Goal: Task Accomplishment & Management: Complete application form

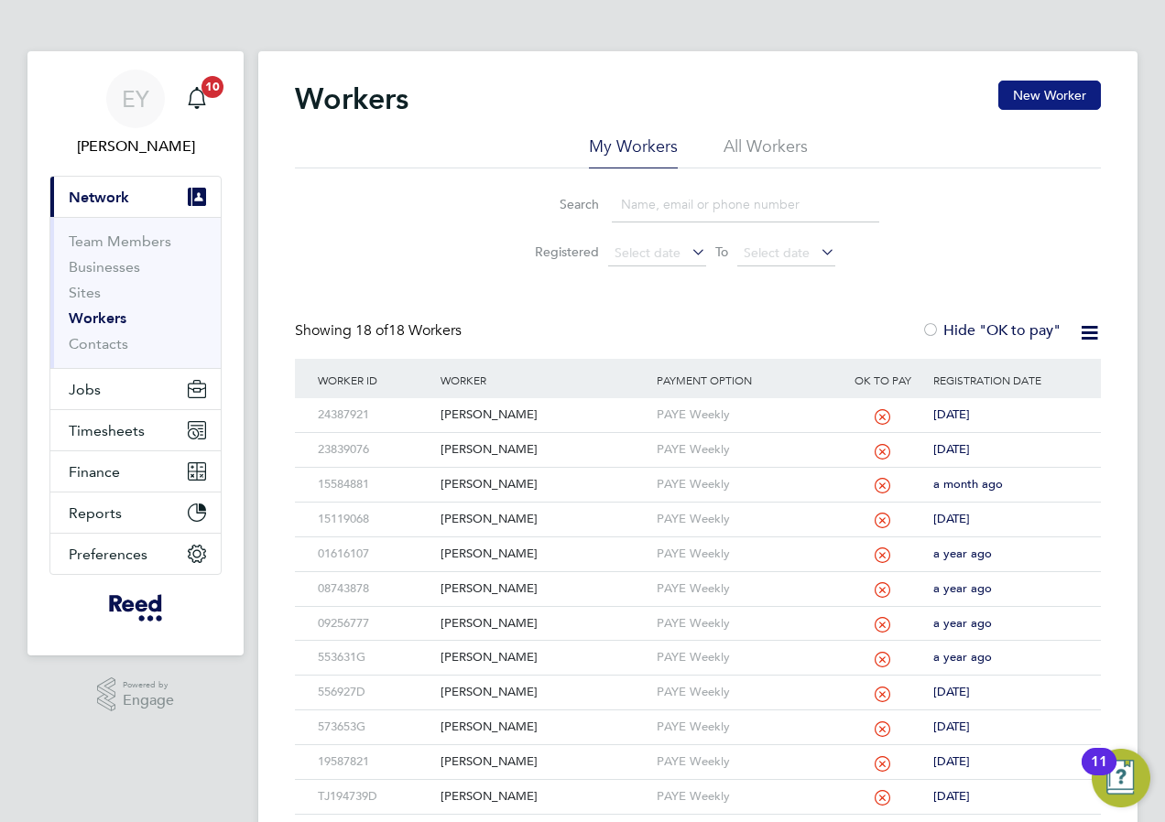
click at [1043, 93] on button "New Worker" at bounding box center [1049, 95] width 103 height 29
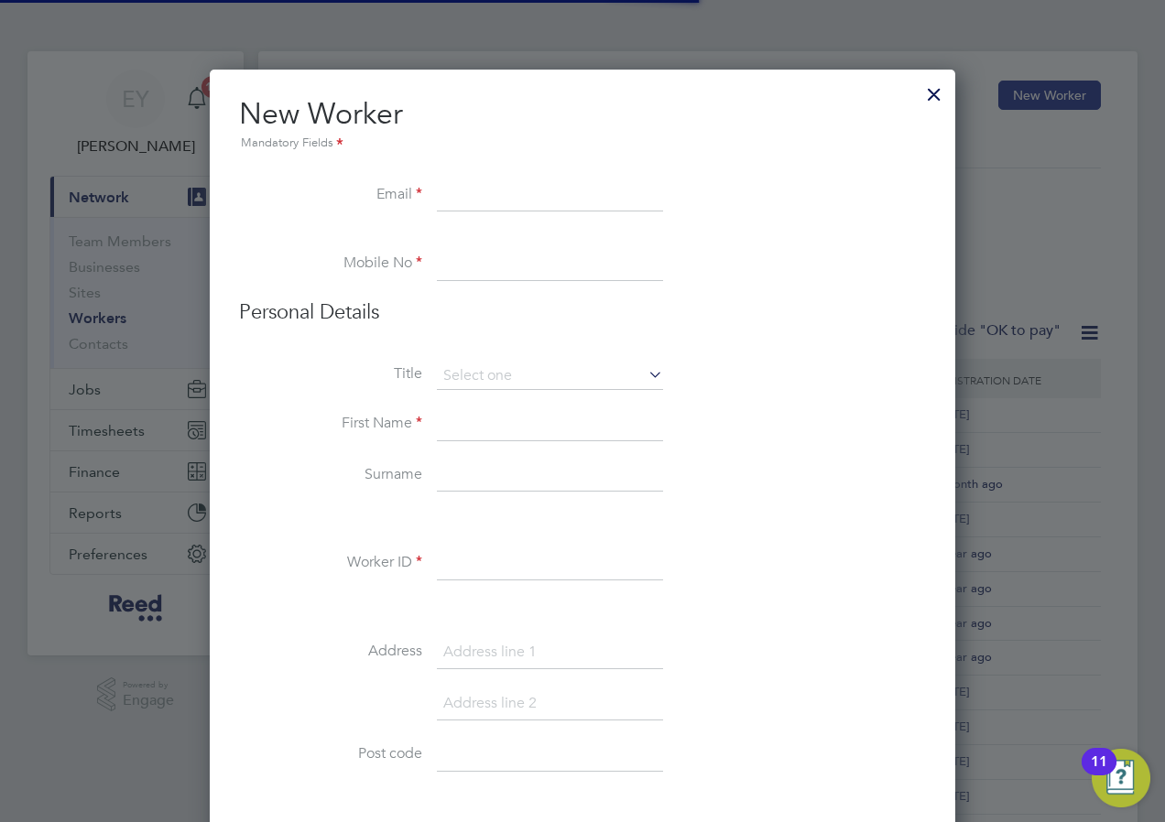
scroll to position [1827, 746]
click at [935, 95] on div at bounding box center [934, 89] width 33 height 33
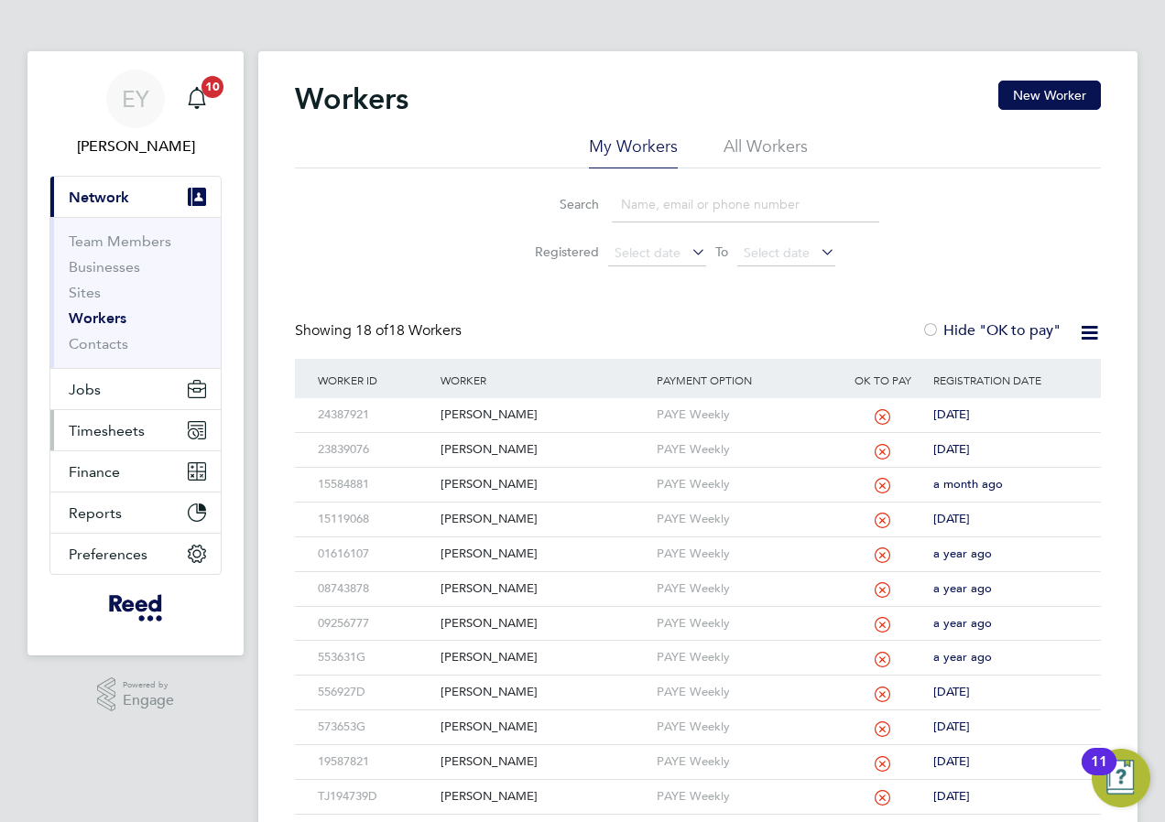
click at [100, 422] on span "Timesheets" at bounding box center [107, 430] width 76 height 17
click at [1072, 100] on button "New Worker" at bounding box center [1049, 95] width 103 height 29
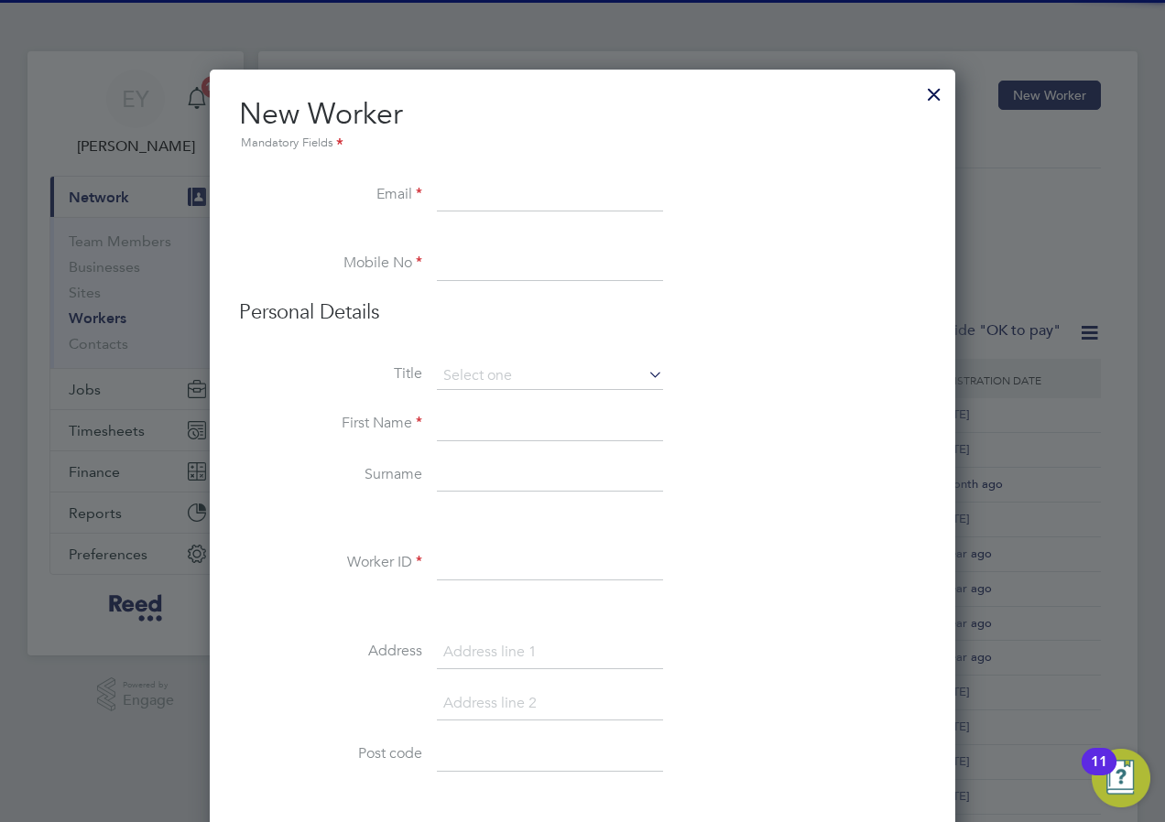
click at [922, 91] on div at bounding box center [934, 89] width 33 height 33
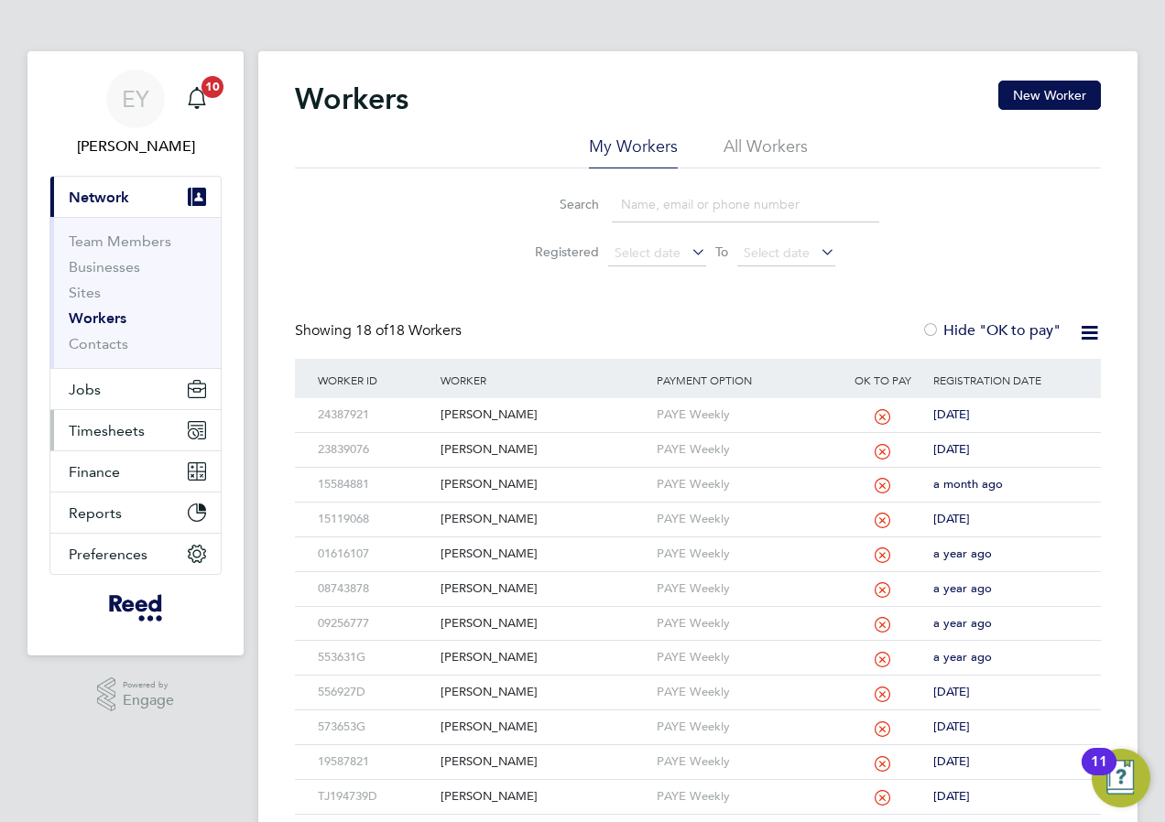
click at [108, 427] on span "Timesheets" at bounding box center [107, 430] width 76 height 17
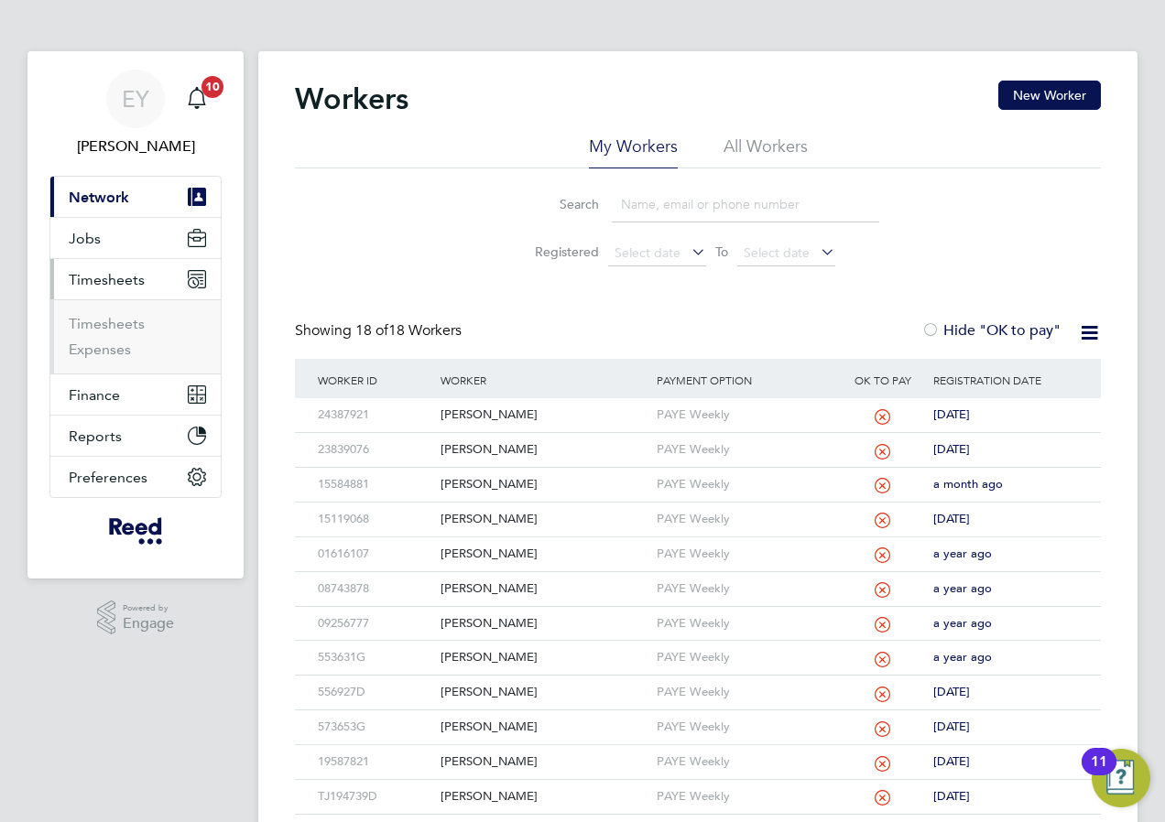
click at [105, 310] on ul "Timesheets Expenses" at bounding box center [135, 336] width 170 height 74
click at [104, 317] on link "Timesheets" at bounding box center [107, 323] width 76 height 17
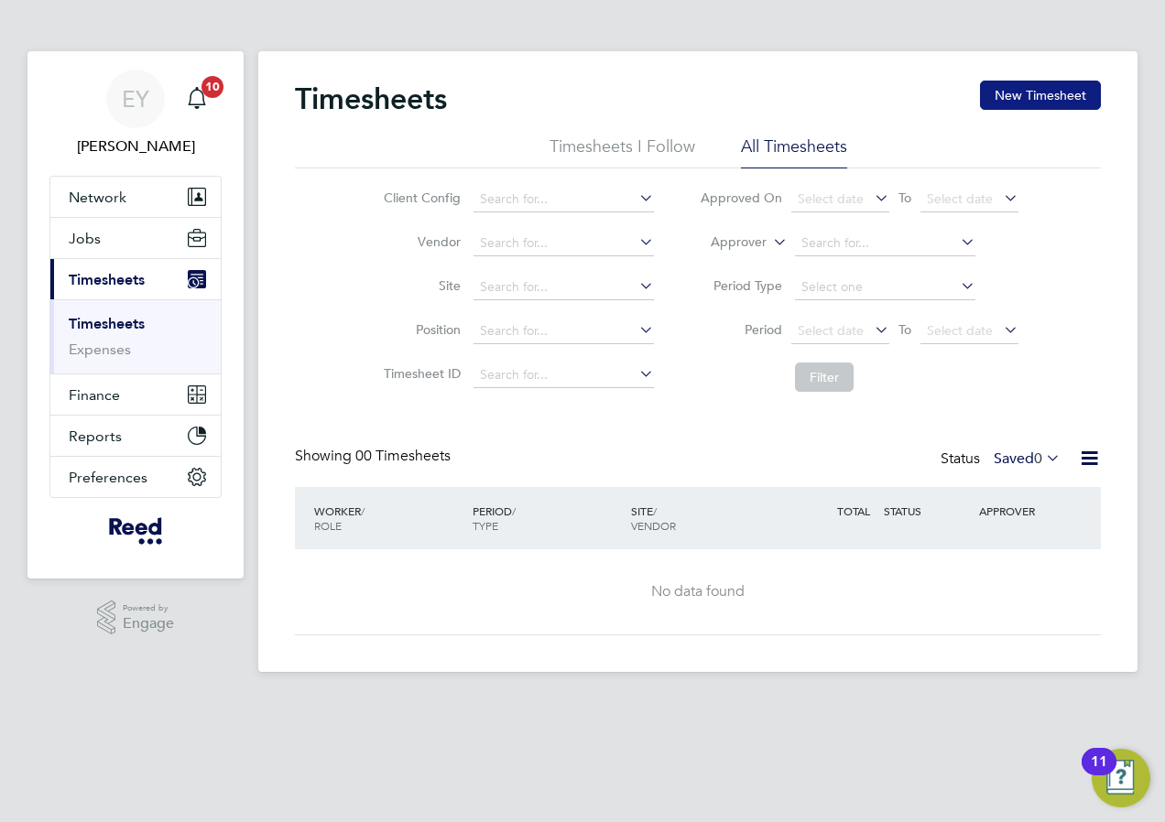
click at [1031, 98] on button "New Timesheet" at bounding box center [1040, 95] width 121 height 29
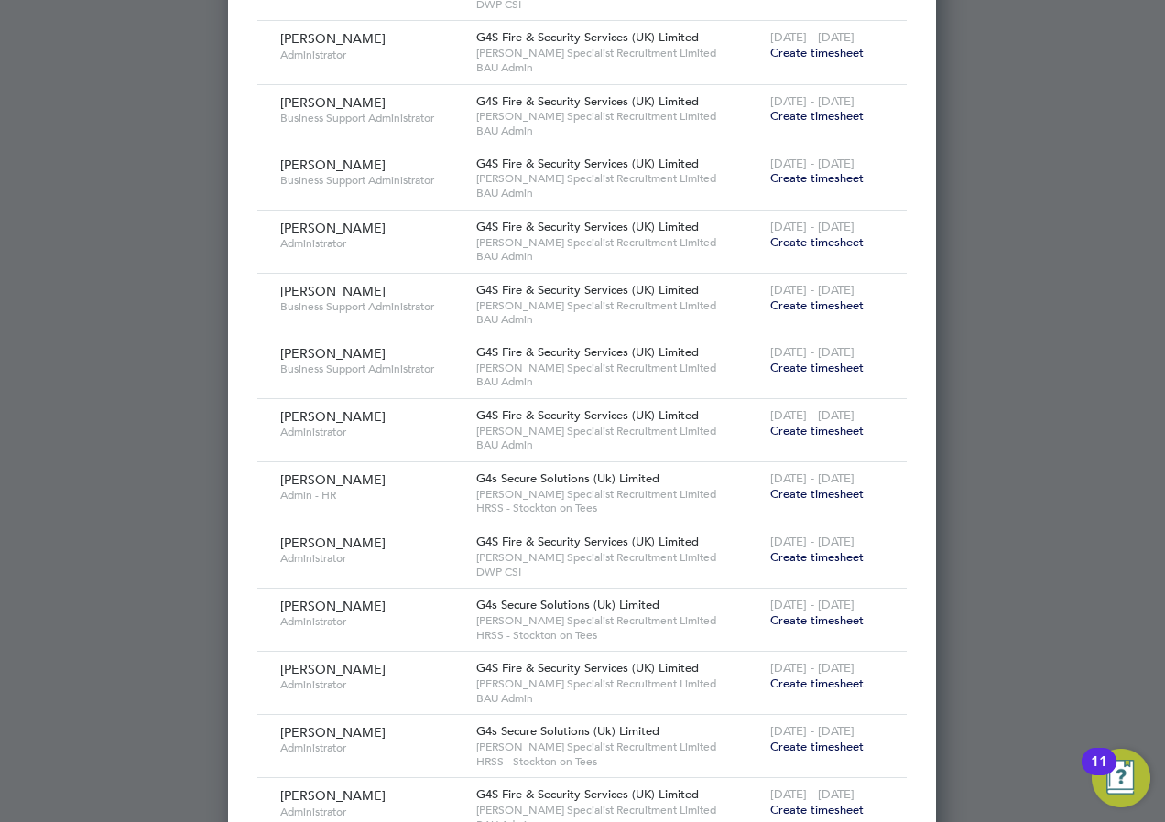
scroll to position [1252, 0]
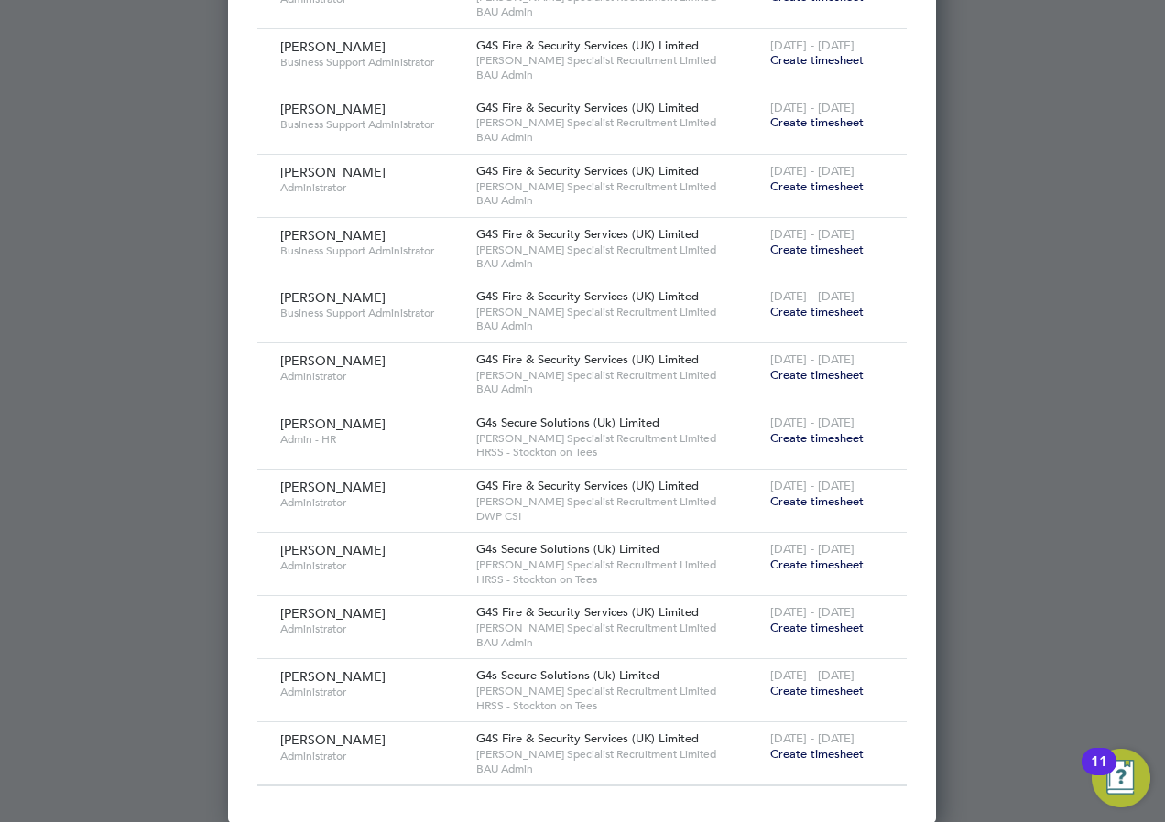
click at [802, 690] on span "Create timesheet" at bounding box center [816, 691] width 93 height 16
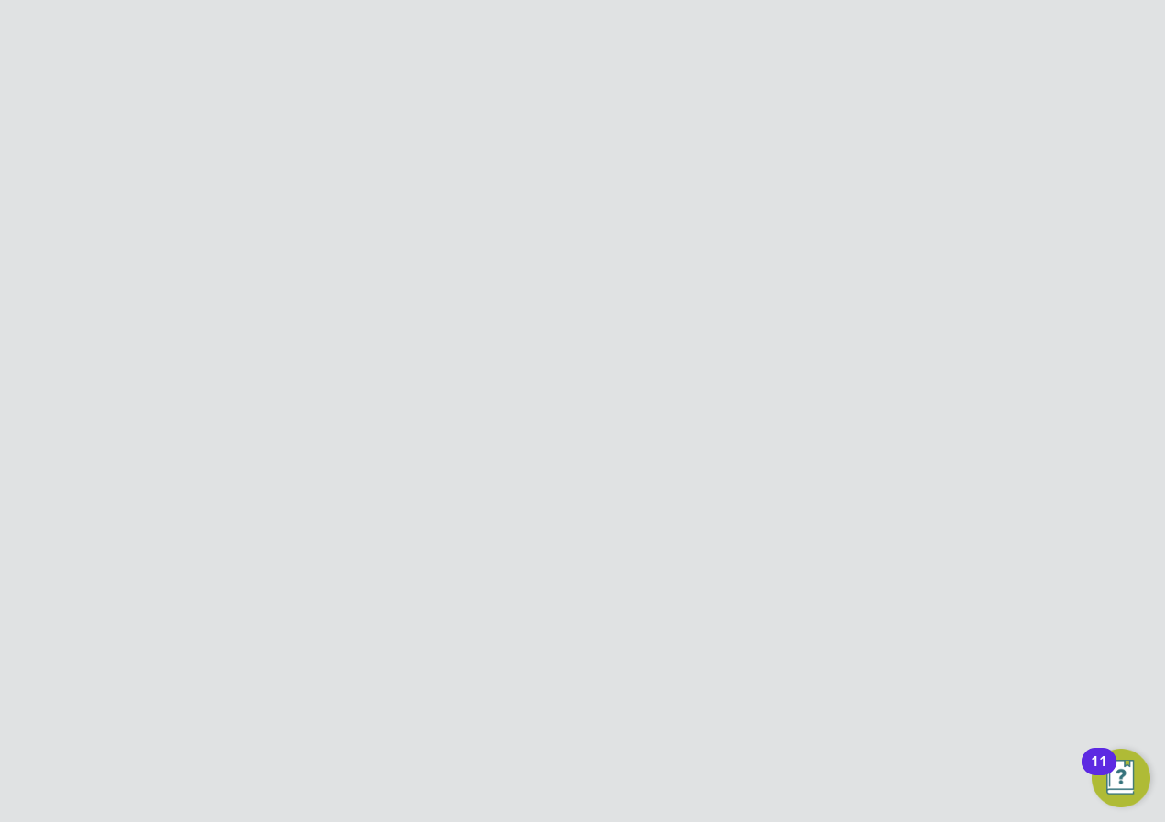
scroll to position [0, 0]
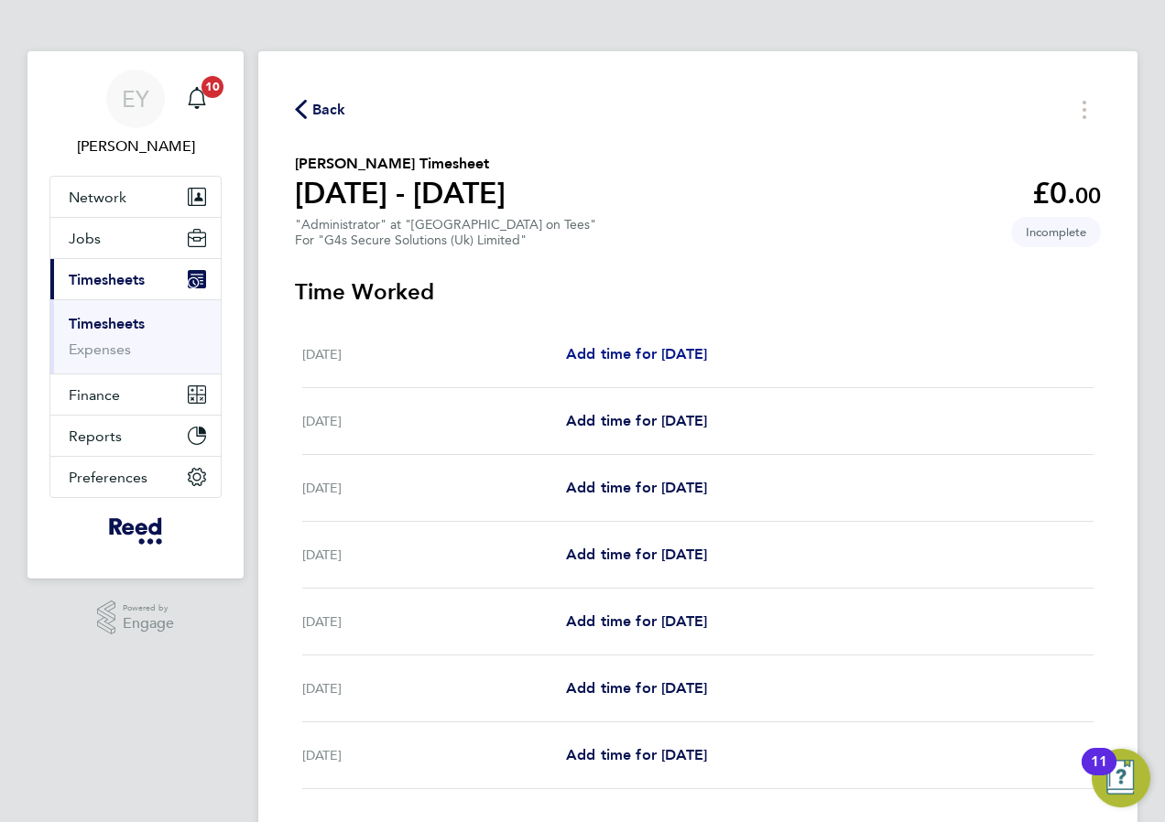
click at [628, 352] on span "Add time for [DATE]" at bounding box center [636, 353] width 141 height 17
select select "30"
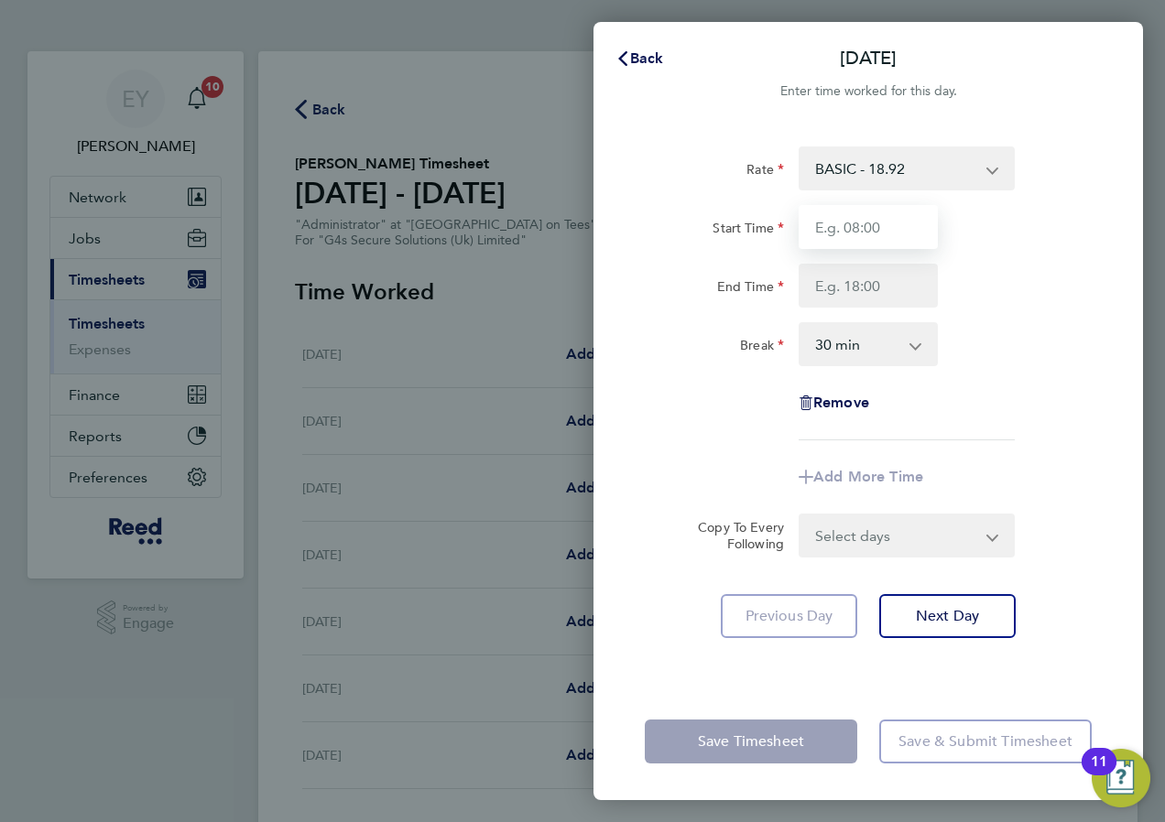
click at [859, 223] on input "Start Time" at bounding box center [868, 227] width 139 height 44
type input "08:30"
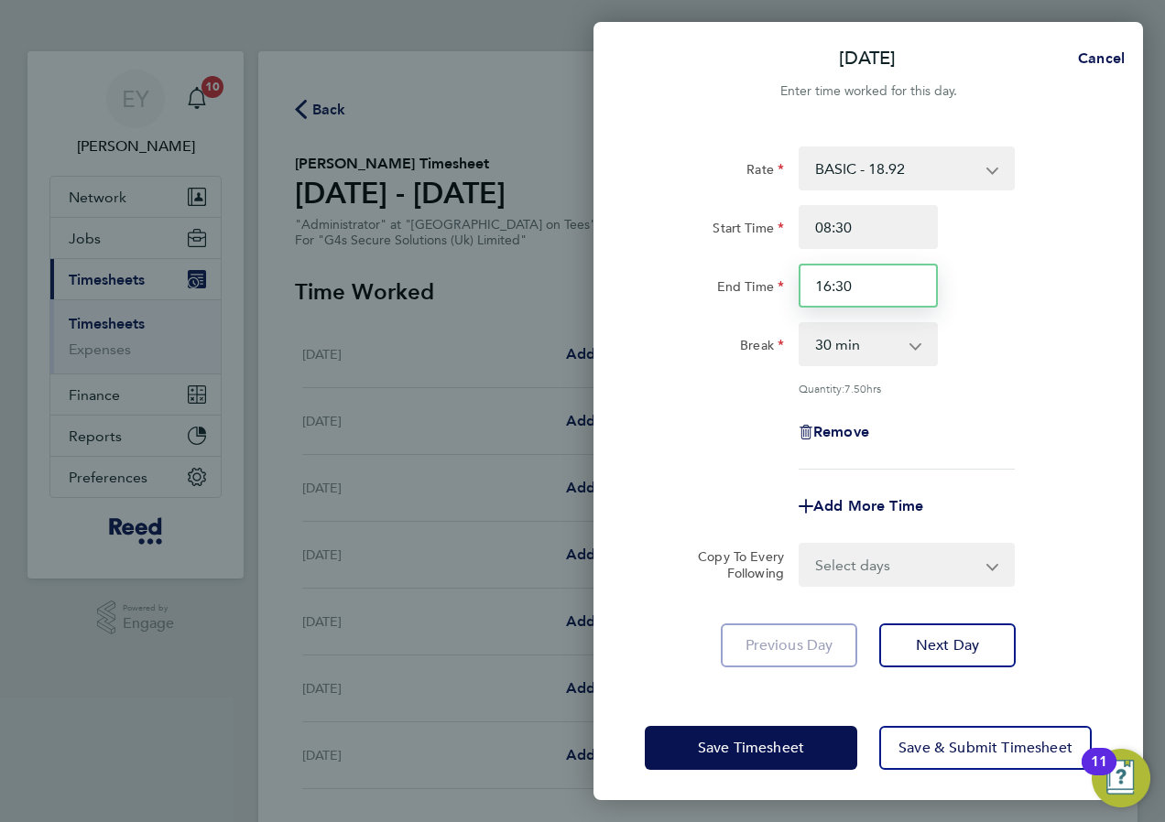
drag, startPoint x: 853, startPoint y: 286, endPoint x: 801, endPoint y: 287, distance: 51.3
click at [801, 287] on input "16:30" at bounding box center [868, 286] width 139 height 44
type input "17:00"
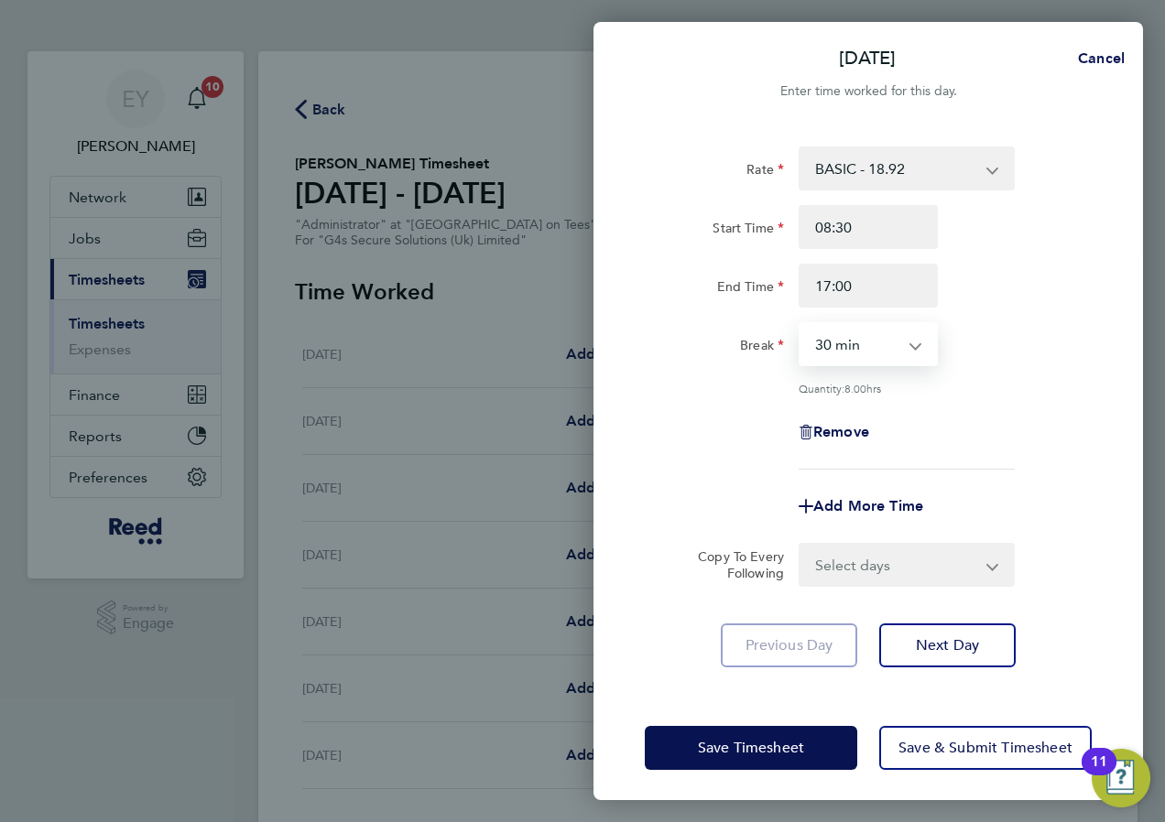
click at [885, 362] on select "0 min 15 min 30 min 45 min 60 min 75 min 90 min" at bounding box center [857, 344] width 114 height 40
click at [800, 324] on select "0 min 15 min 30 min 45 min 60 min 75 min 90 min" at bounding box center [857, 344] width 114 height 40
click at [887, 354] on select "0 min 15 min 30 min 45 min 60 min 75 min 90 min" at bounding box center [857, 344] width 114 height 40
click at [1030, 358] on div "Break 0 min 15 min 30 min 45 min 60 min 75 min 90 min" at bounding box center [868, 344] width 462 height 44
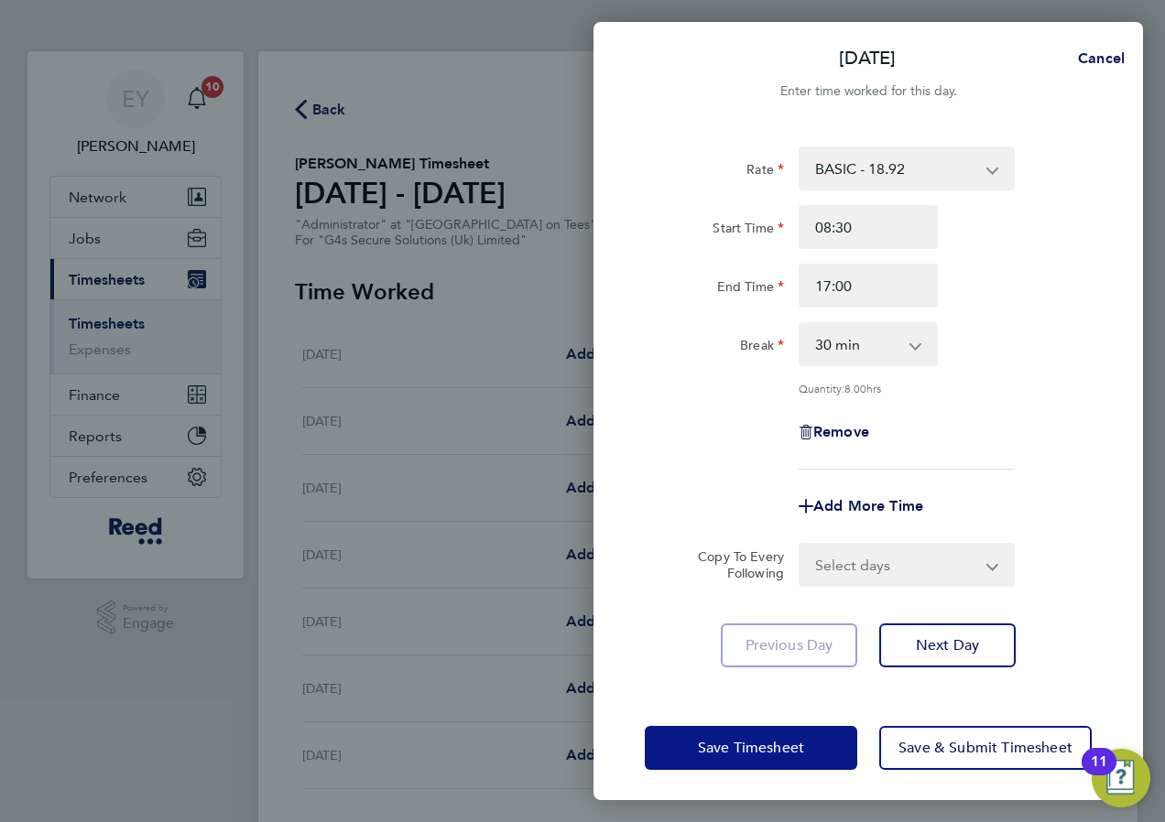
click at [763, 748] on span "Save Timesheet" at bounding box center [751, 748] width 106 height 18
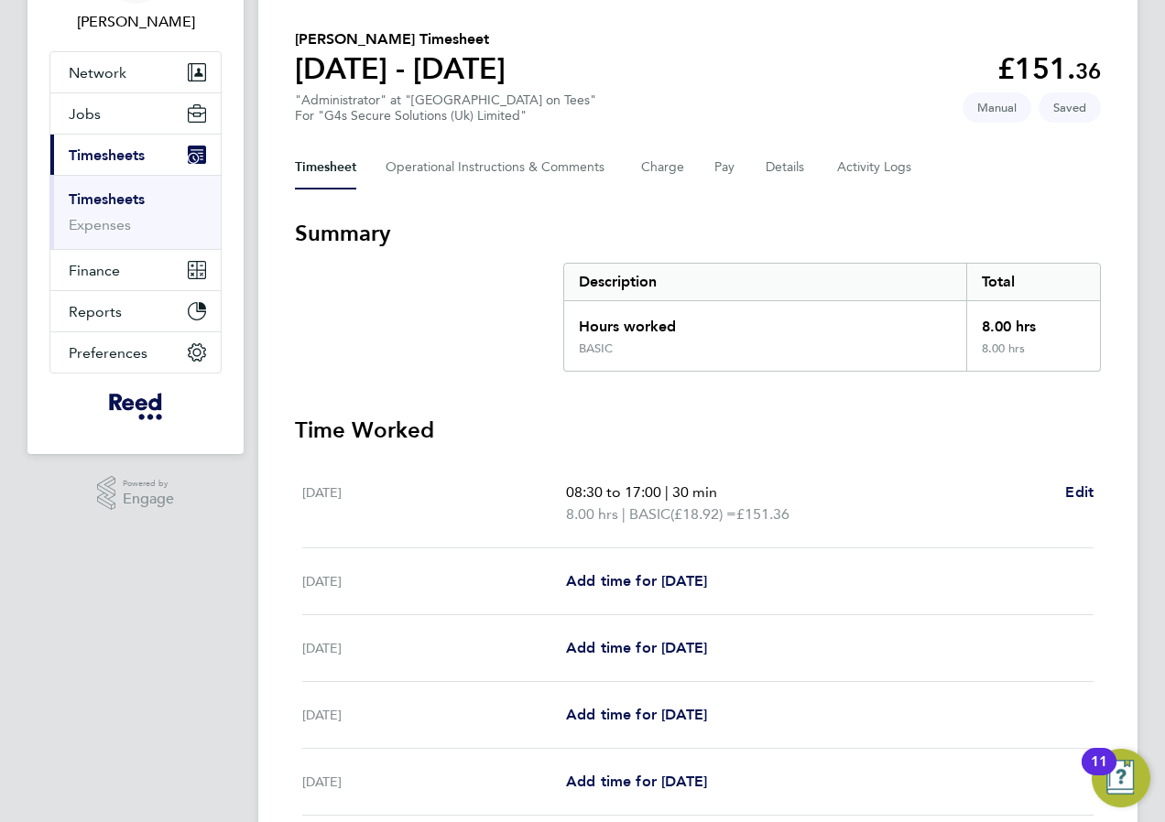
scroll to position [413, 0]
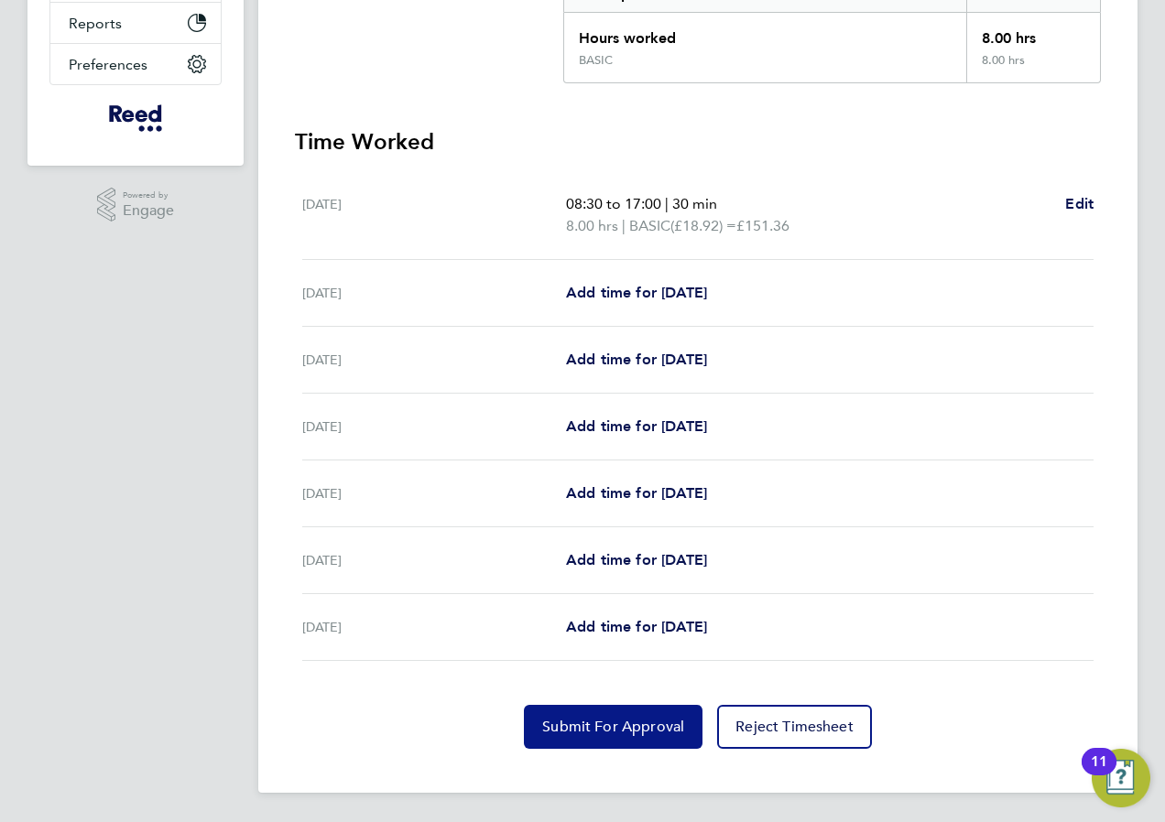
click at [590, 726] on span "Submit For Approval" at bounding box center [613, 727] width 142 height 18
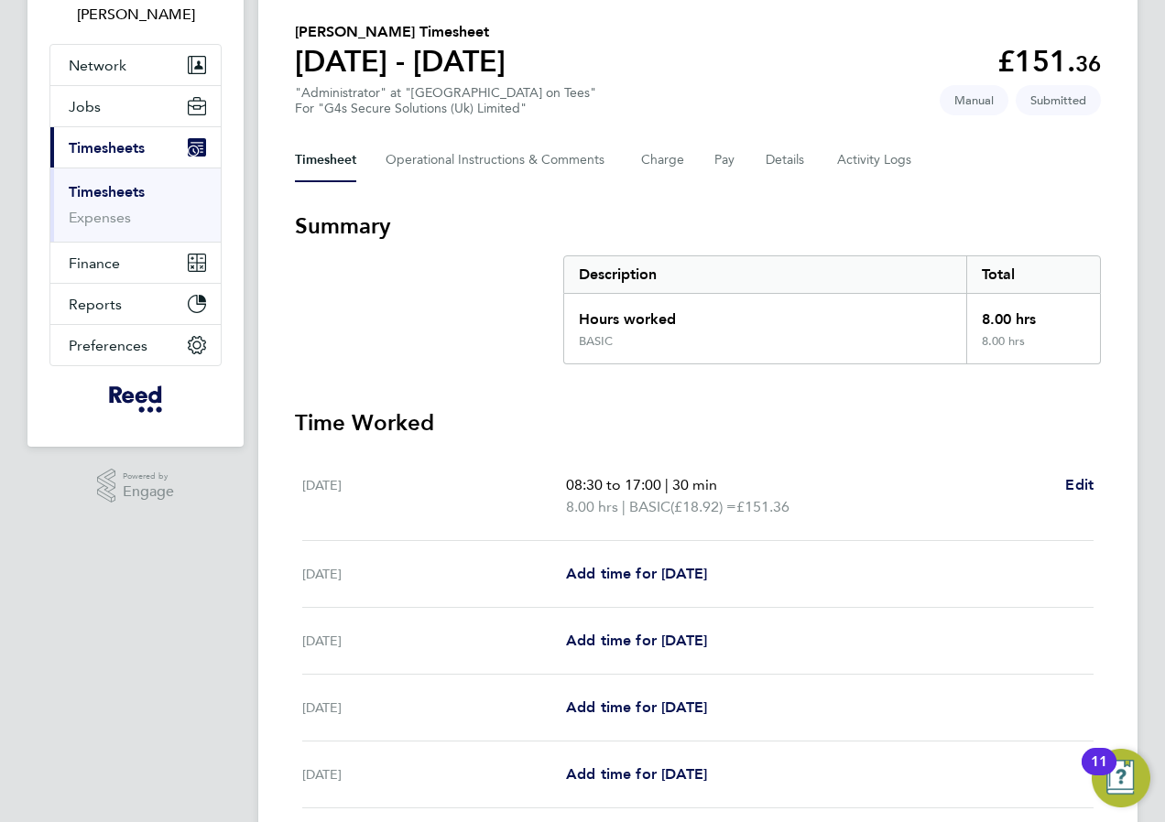
scroll to position [0, 0]
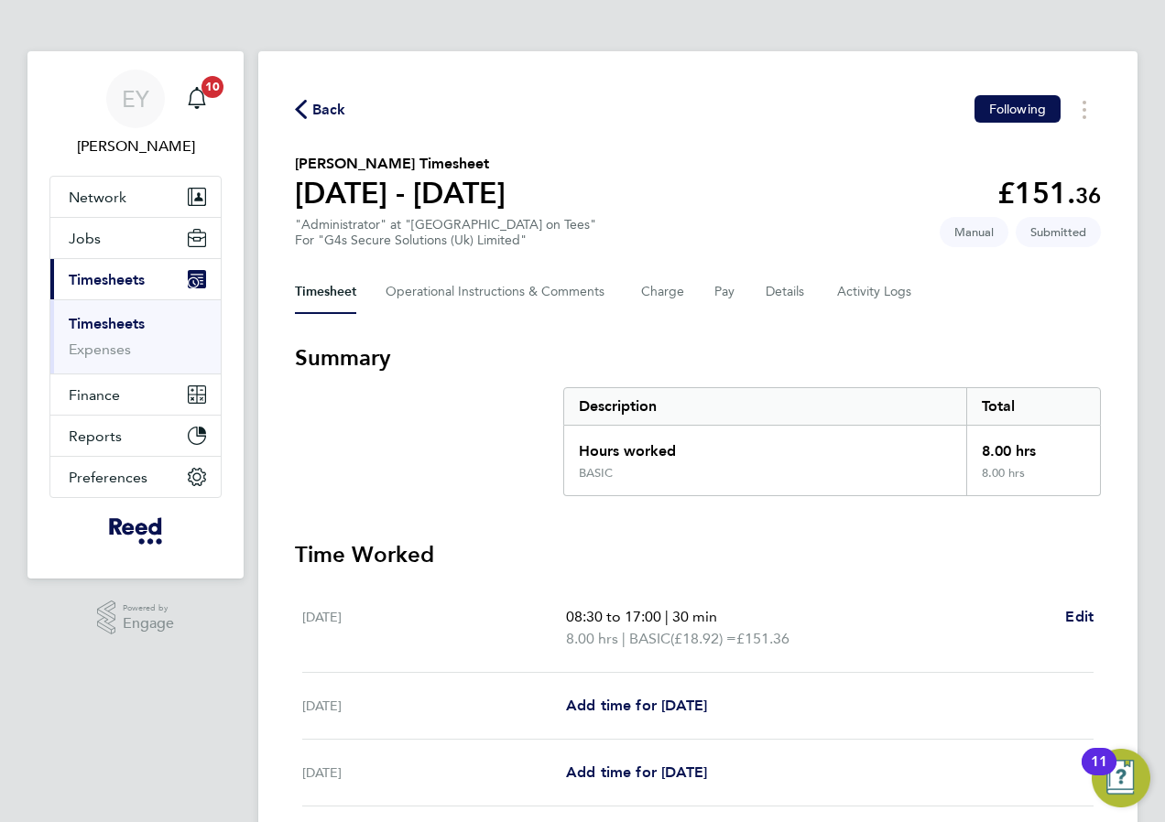
click at [114, 324] on link "Timesheets" at bounding box center [107, 323] width 76 height 17
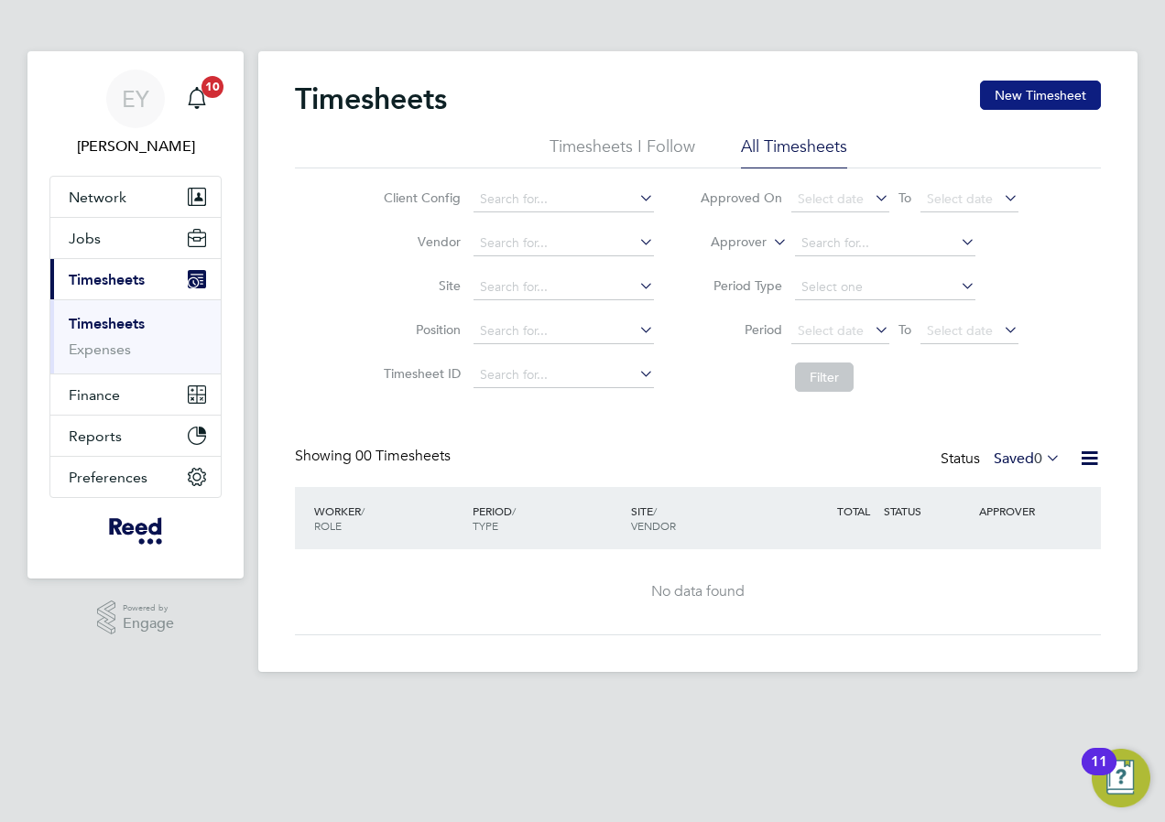
click at [1040, 98] on button "New Timesheet" at bounding box center [1040, 95] width 121 height 29
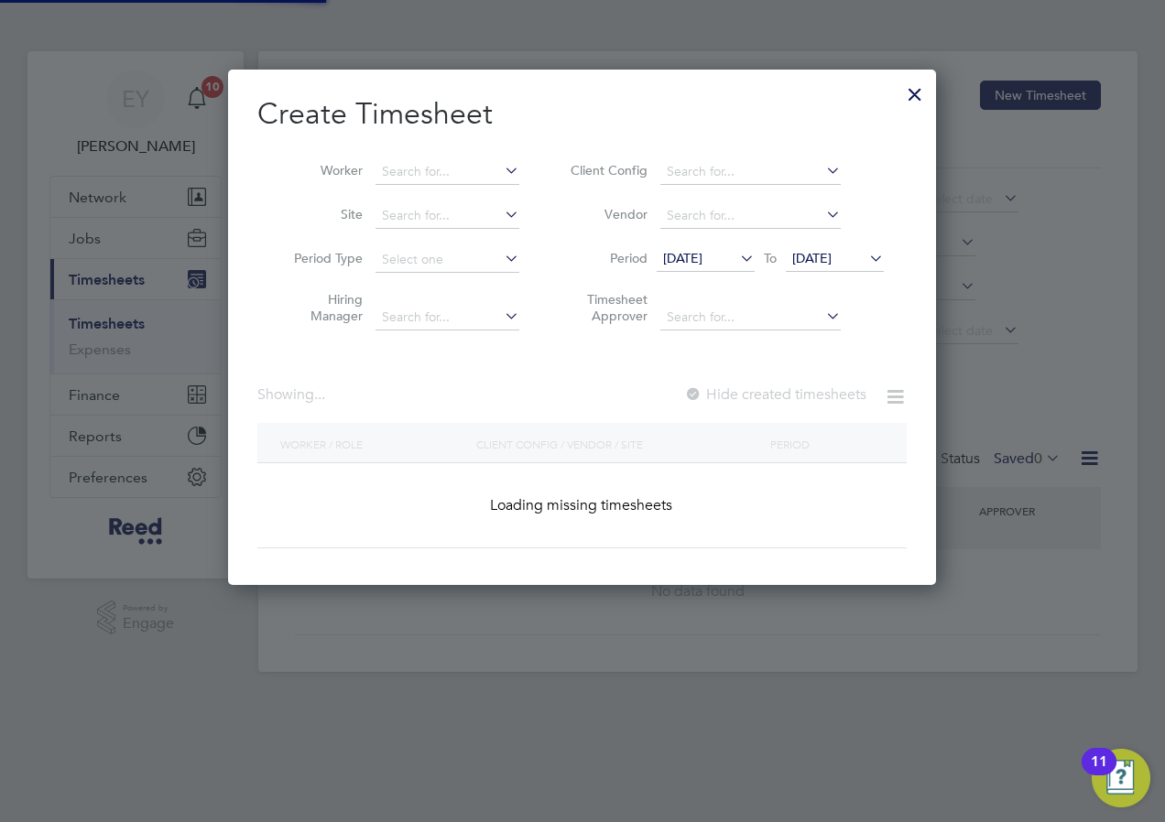
scroll to position [1943, 709]
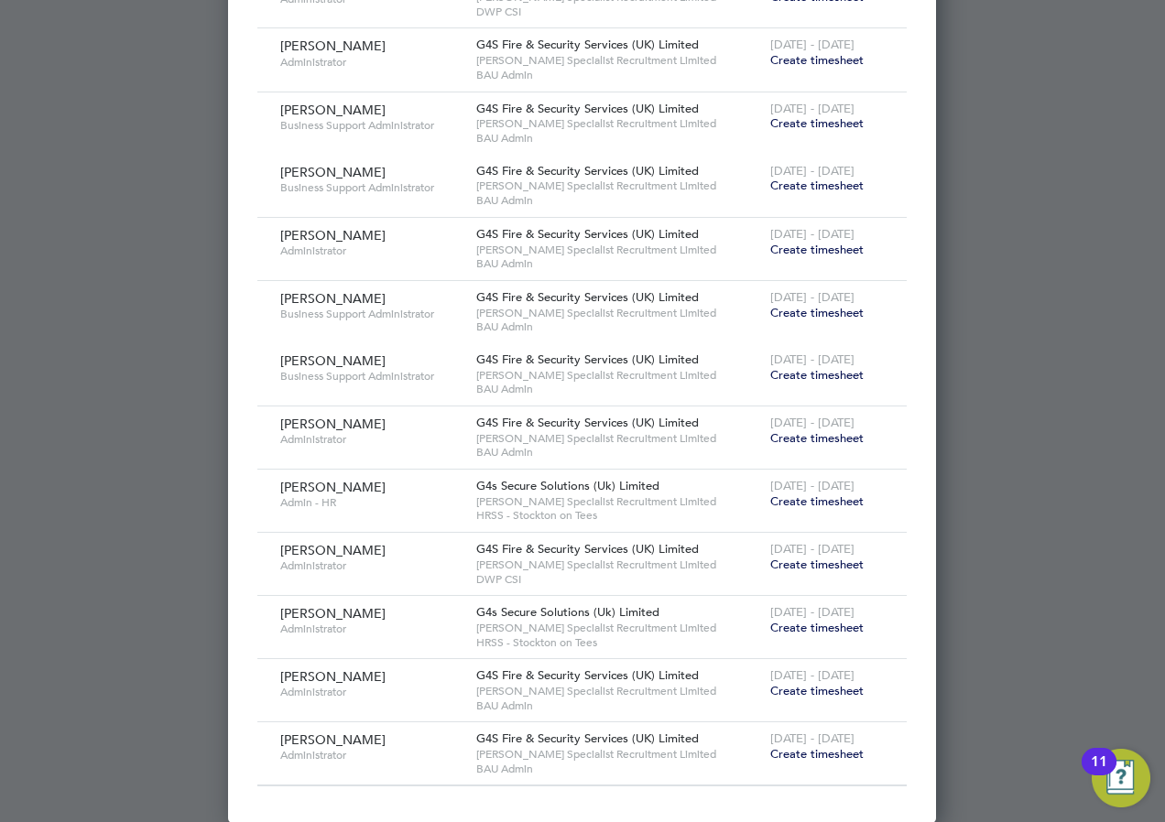
click at [818, 500] on span "Create timesheet" at bounding box center [816, 502] width 93 height 16
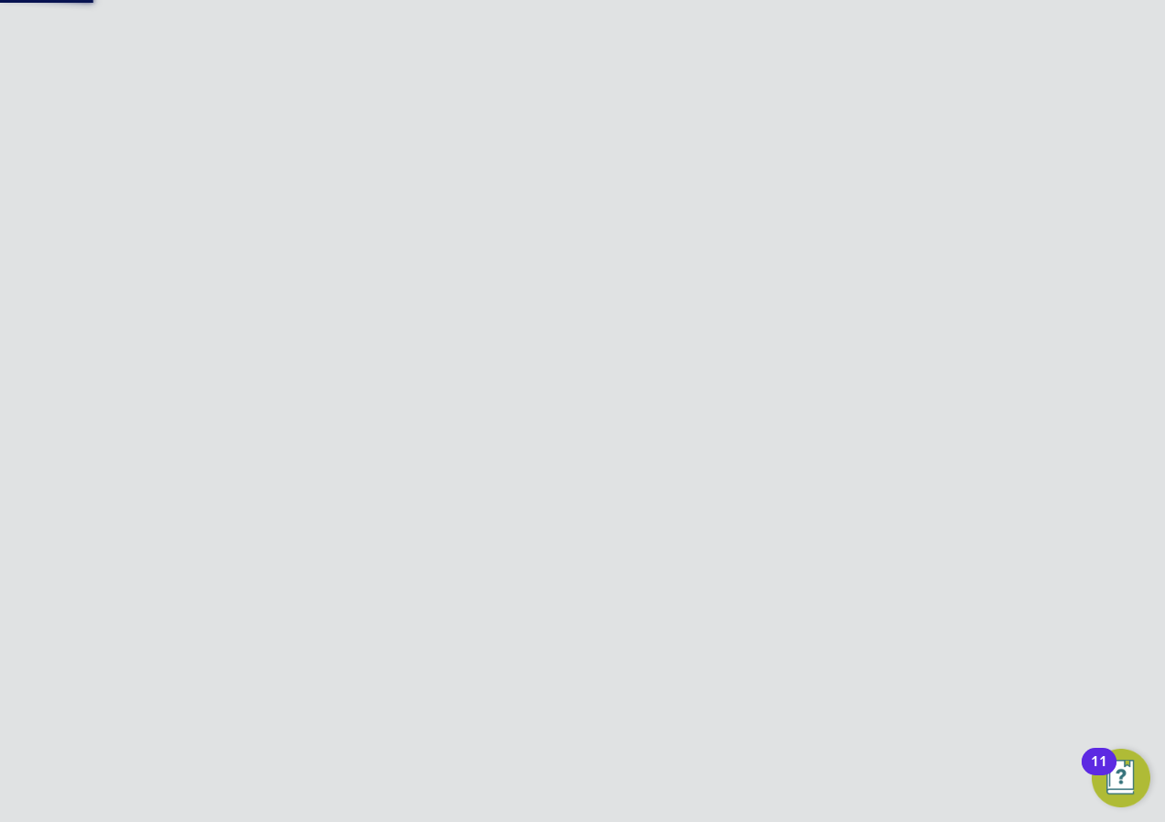
scroll to position [128, 0]
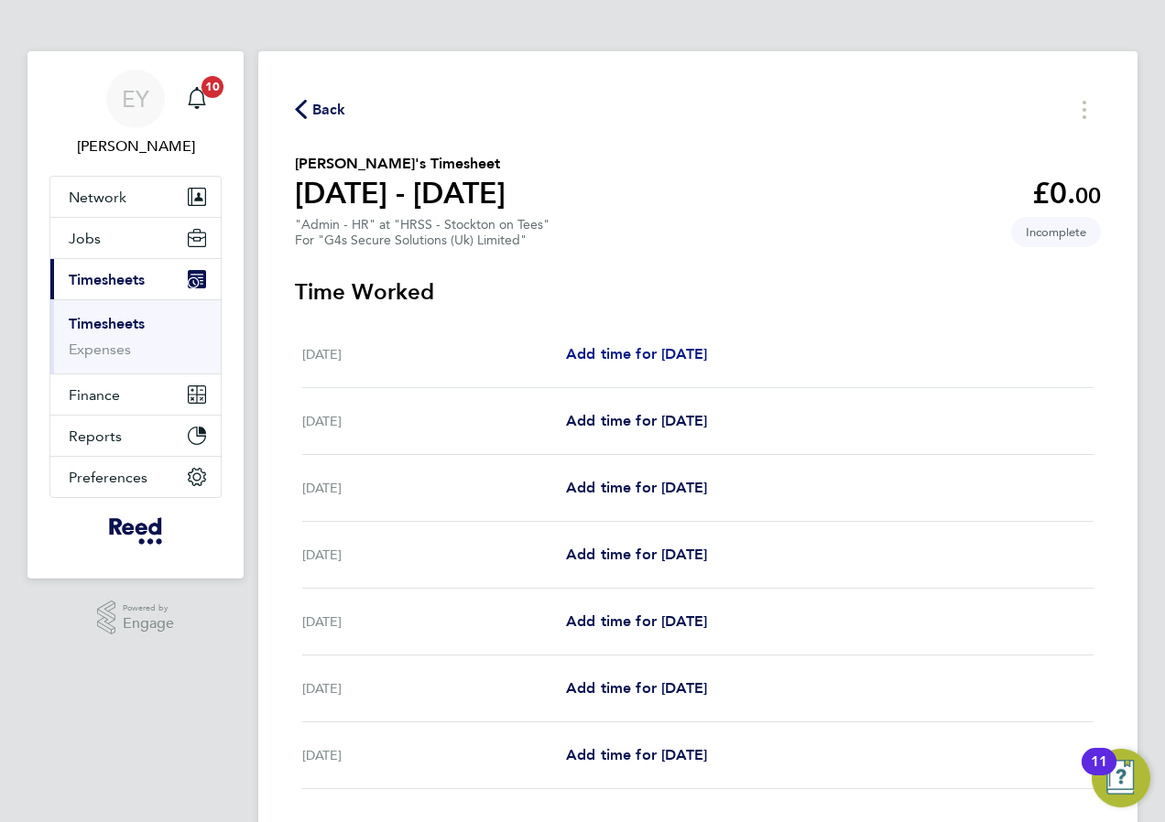
click at [638, 343] on link "Add time for [DATE]" at bounding box center [636, 354] width 141 height 22
select select "30"
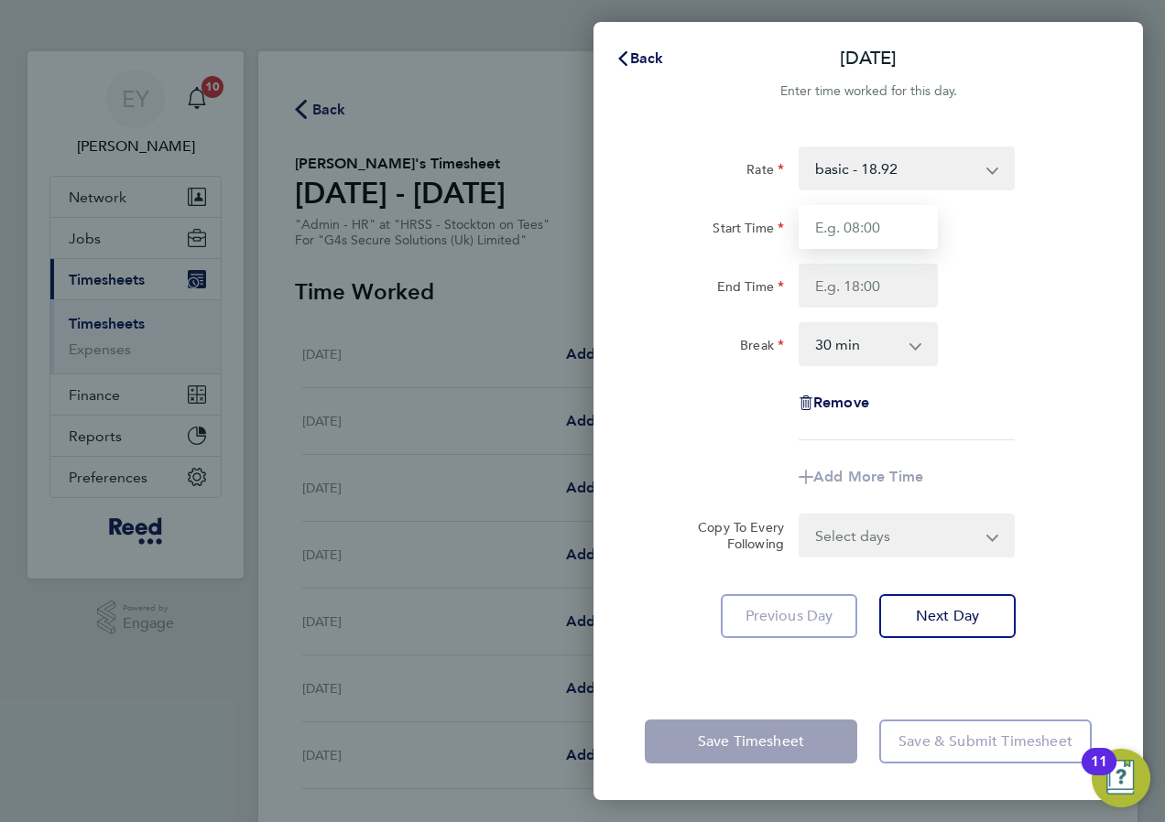
click at [825, 239] on input "Start Time" at bounding box center [868, 227] width 139 height 44
type input "08:30"
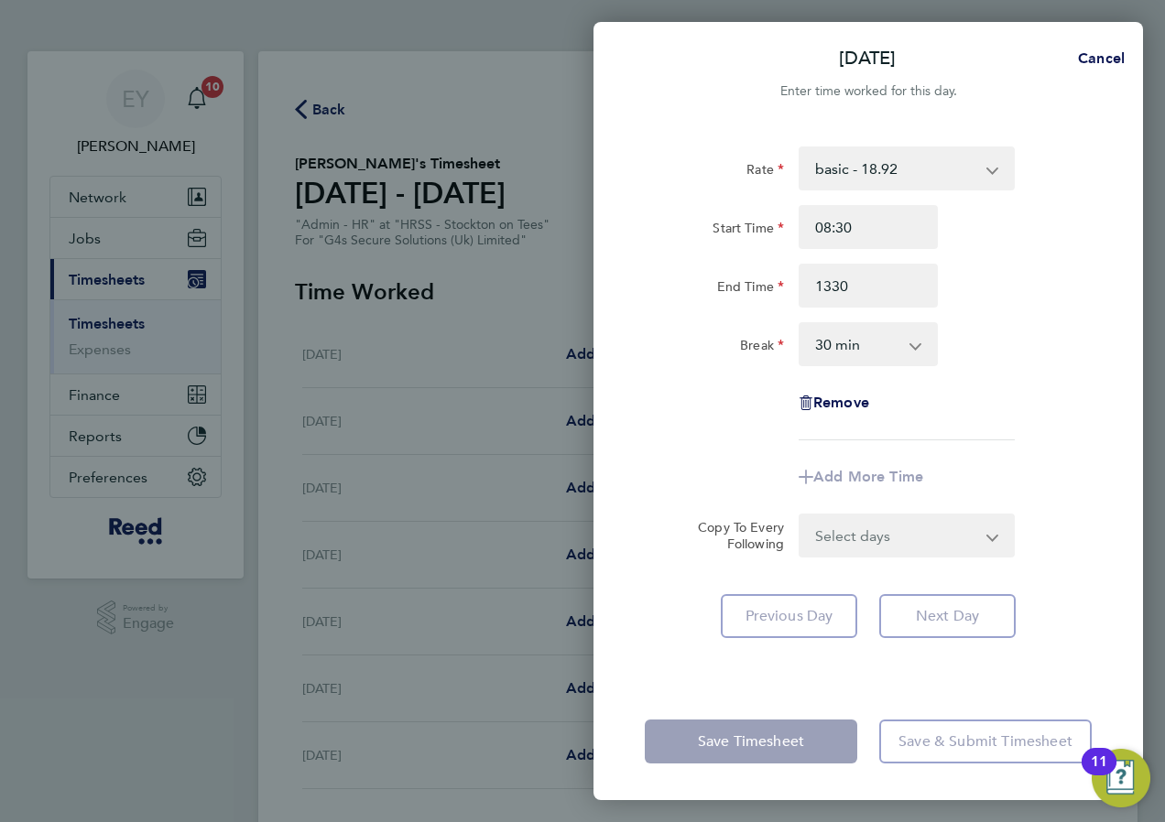
type input "13:30"
click at [842, 351] on select "0 min 15 min 30 min 45 min 60 min 75 min 90 min" at bounding box center [857, 344] width 114 height 40
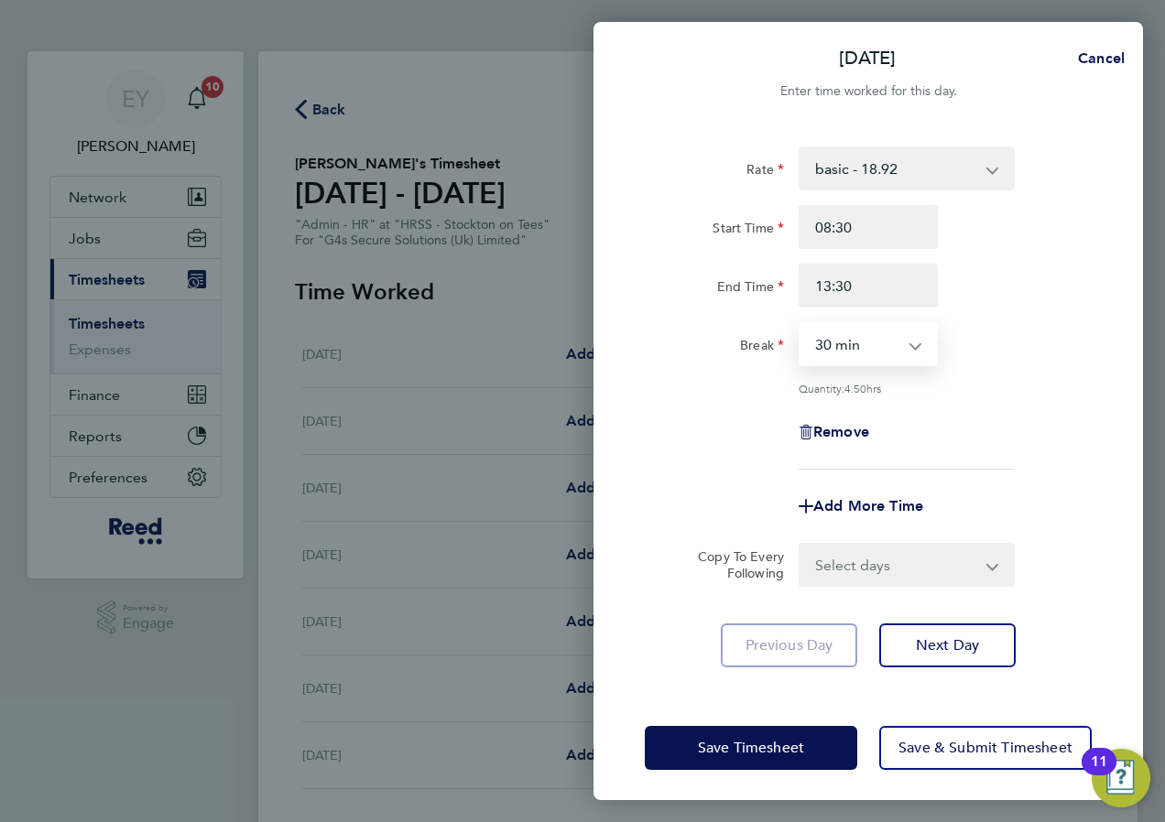
select select "0"
click at [800, 324] on select "0 min 15 min 30 min 45 min 60 min 75 min 90 min" at bounding box center [857, 344] width 114 height 40
click at [937, 642] on span "Next Day" at bounding box center [947, 645] width 63 height 18
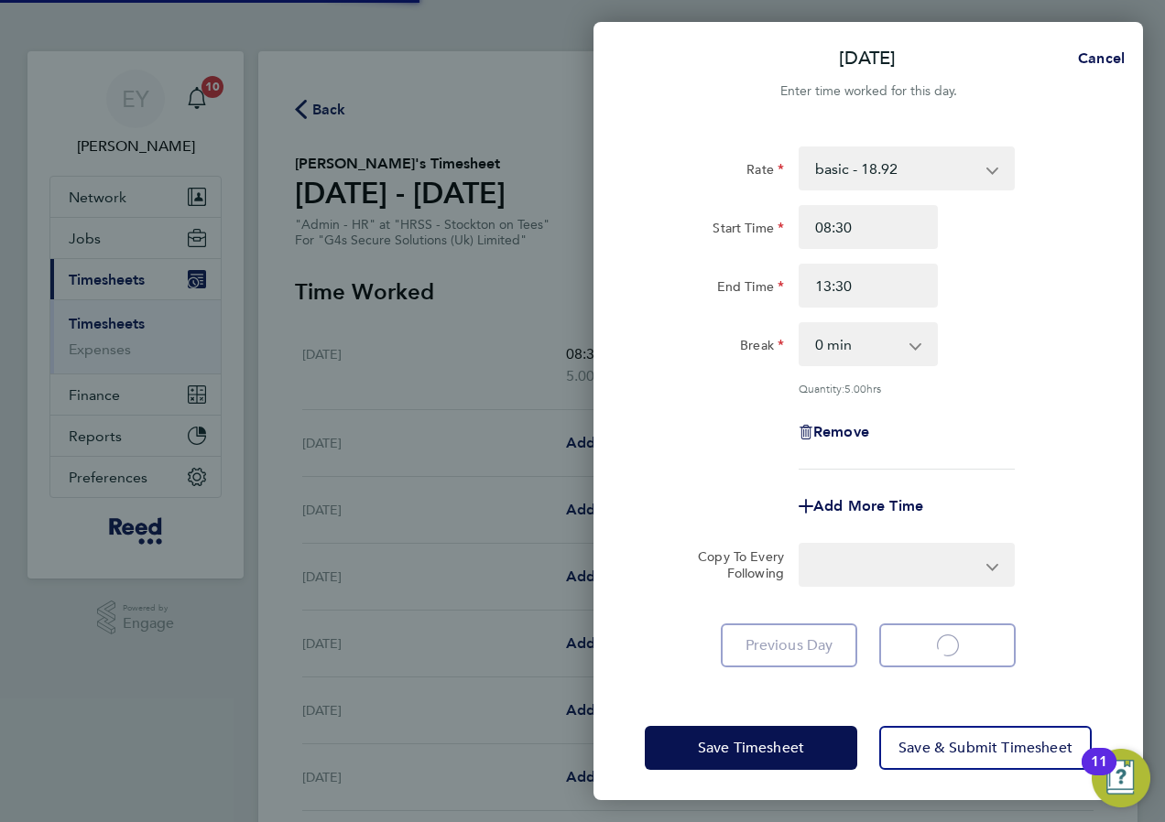
select select "30"
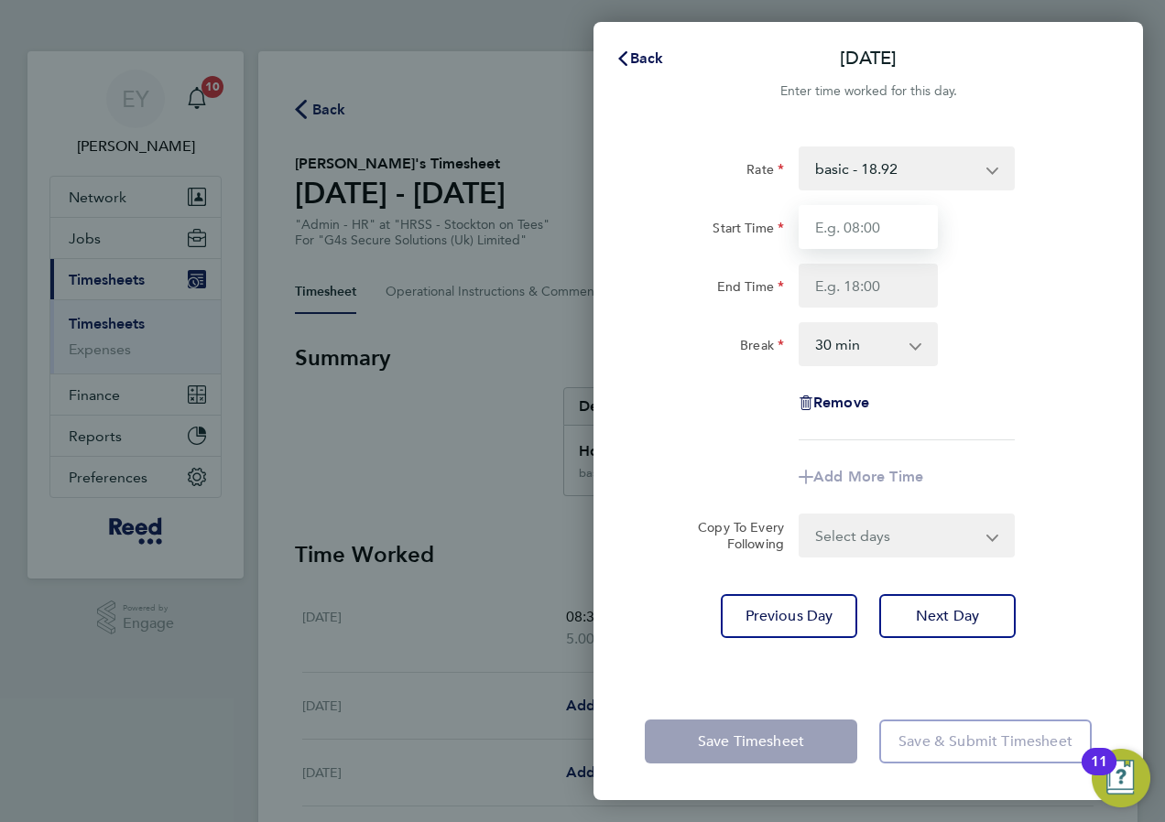
click at [839, 230] on input "Start Time" at bounding box center [868, 227] width 139 height 44
type input "08:30"
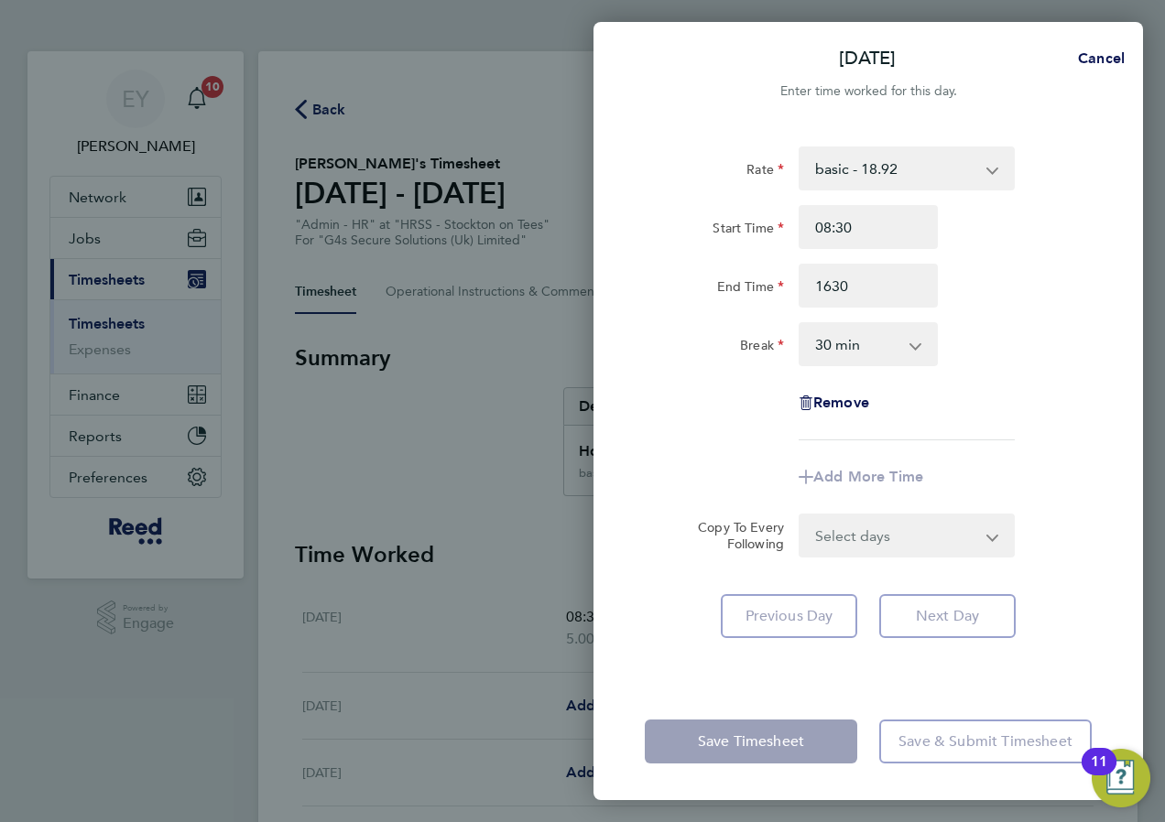
type input "16:30"
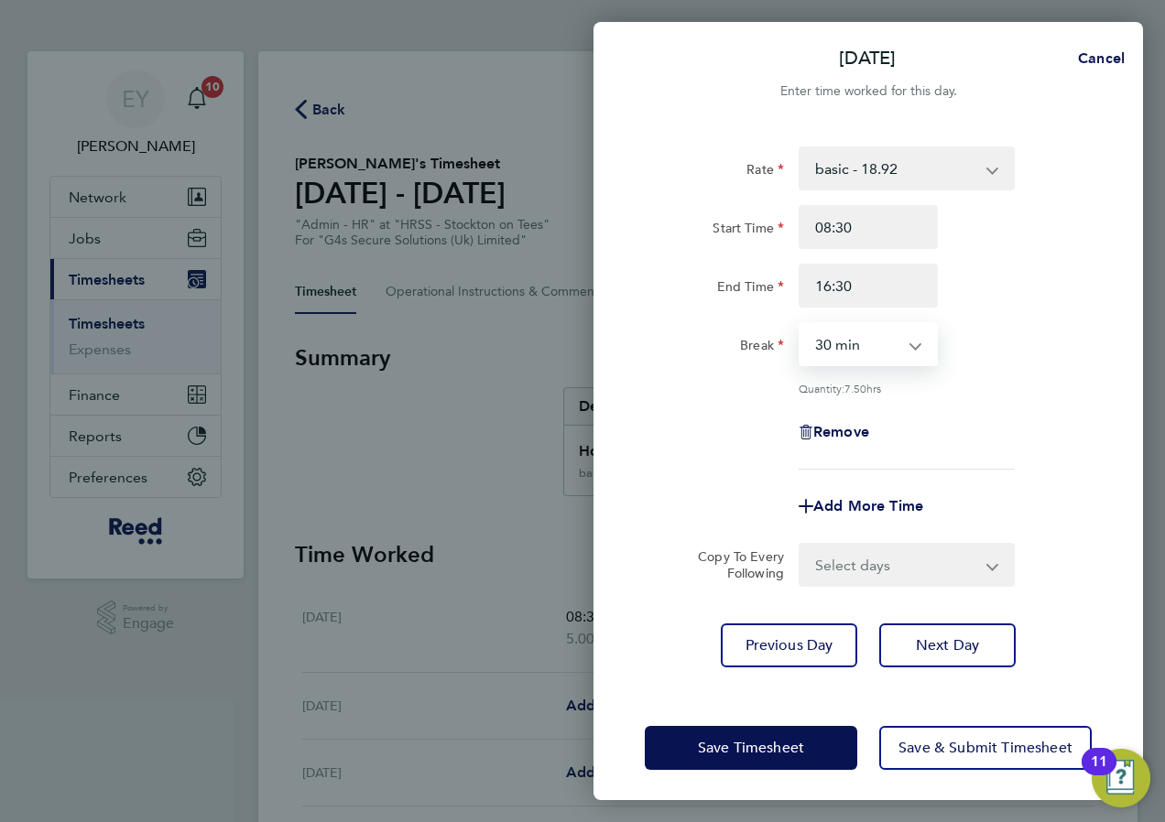
click at [883, 344] on select "0 min 15 min 30 min 45 min 60 min 75 min 90 min" at bounding box center [857, 344] width 114 height 40
select select "0"
click at [800, 324] on select "0 min 15 min 30 min 45 min 60 min 75 min 90 min" at bounding box center [857, 344] width 114 height 40
click at [964, 379] on div "Rate basic - 18.92 Start Time 08:30 End Time 16:30 Break 0 min 15 min 30 min 45…" at bounding box center [868, 308] width 447 height 323
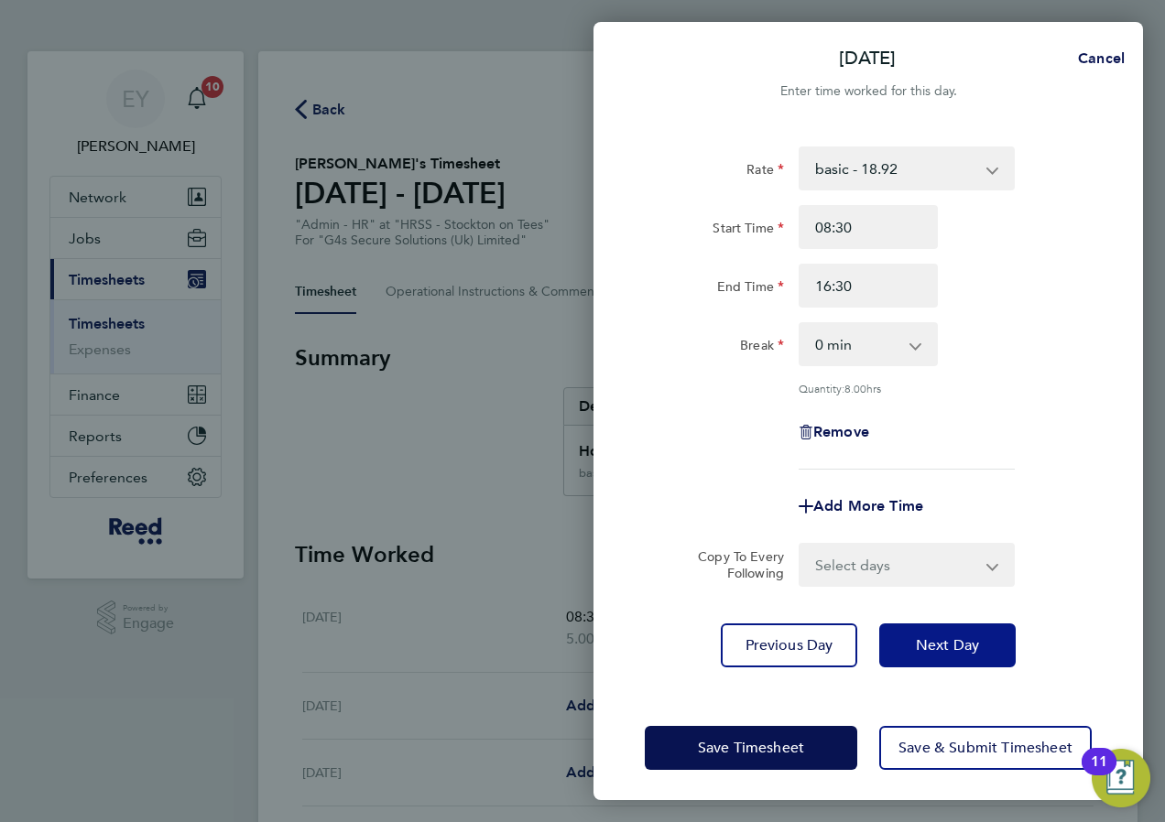
click at [924, 643] on span "Next Day" at bounding box center [947, 645] width 63 height 18
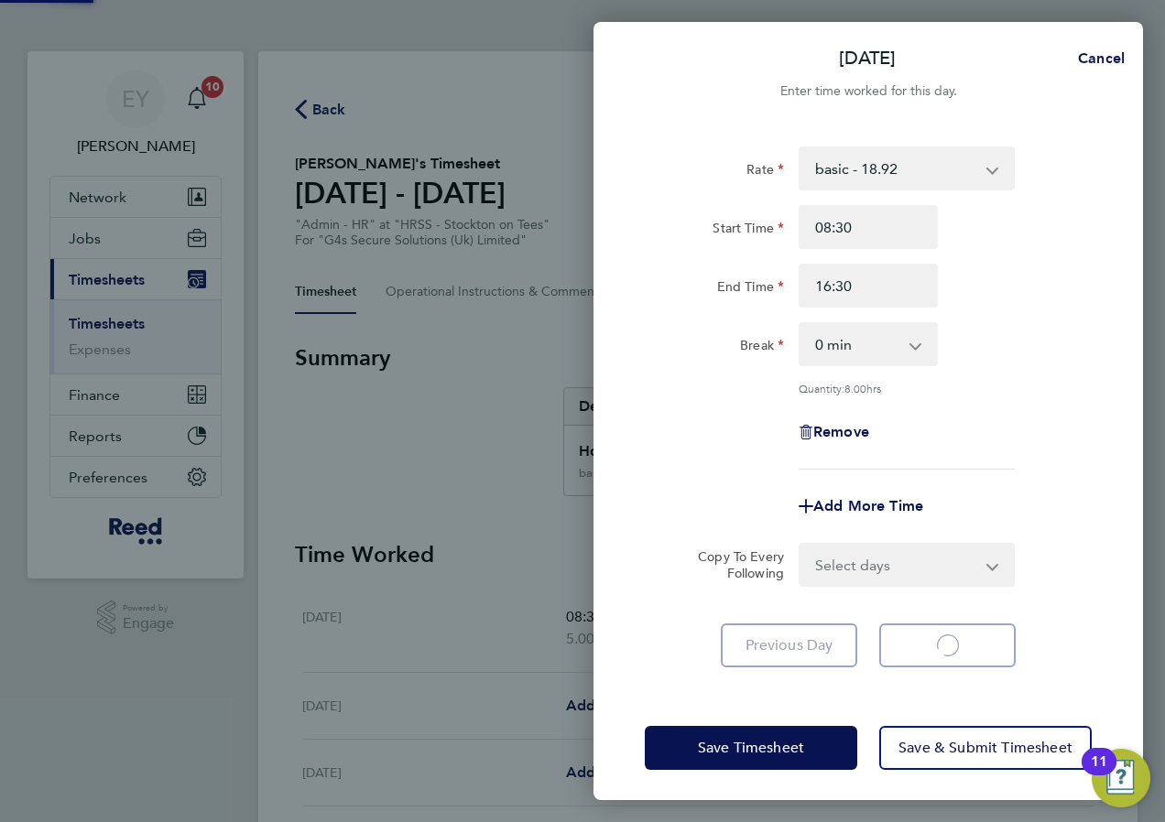
select select "30"
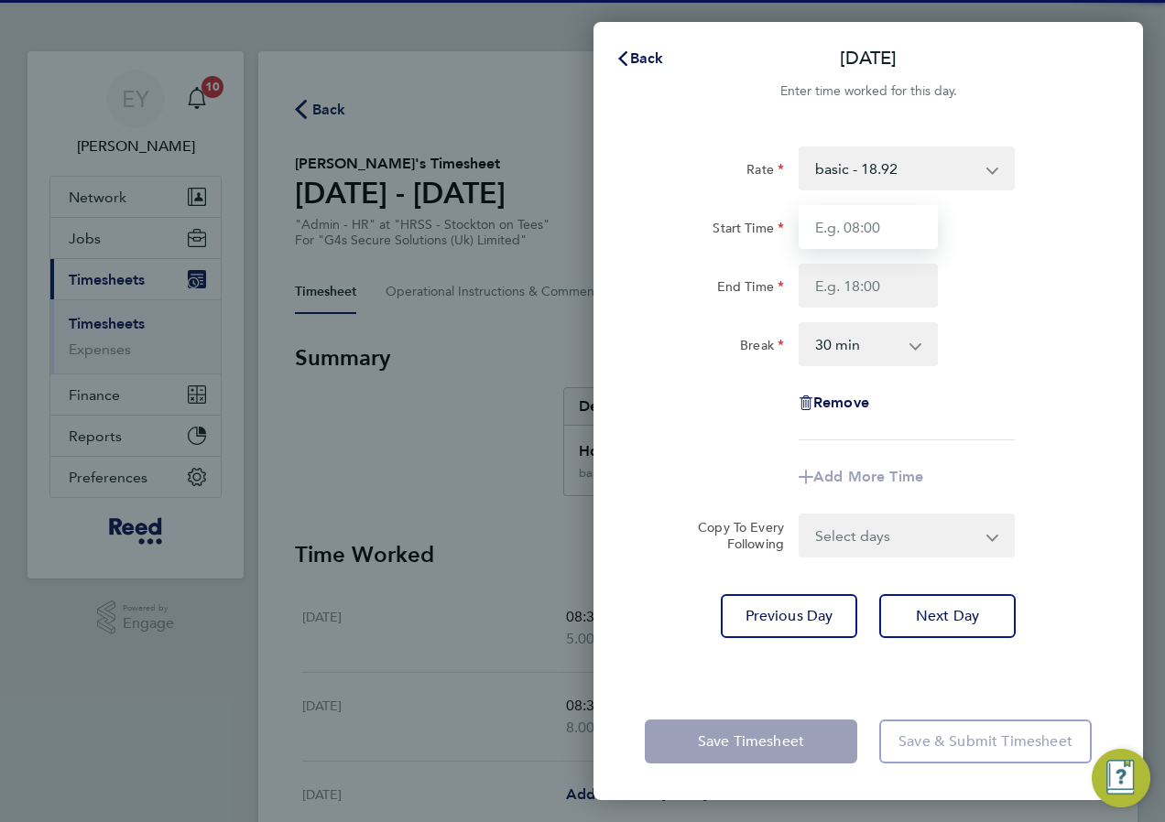
click at [839, 219] on input "Start Time" at bounding box center [868, 227] width 139 height 44
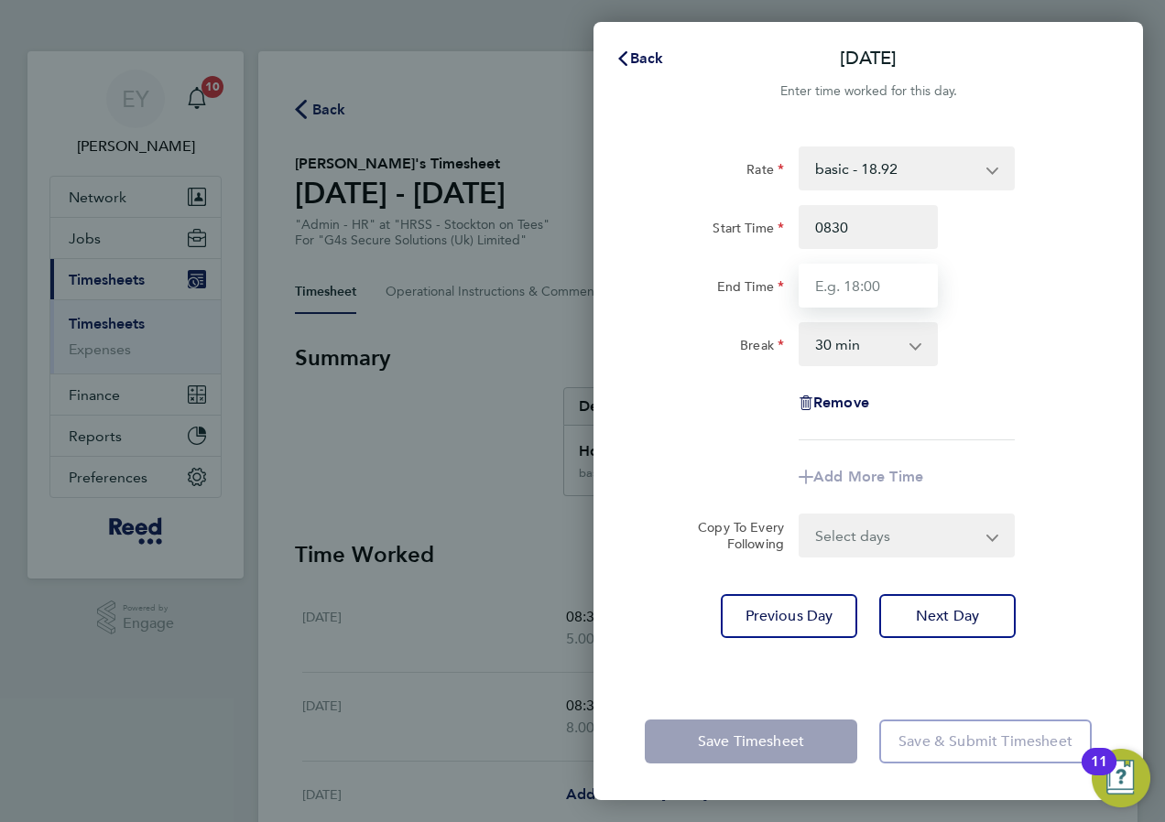
type input "08:30"
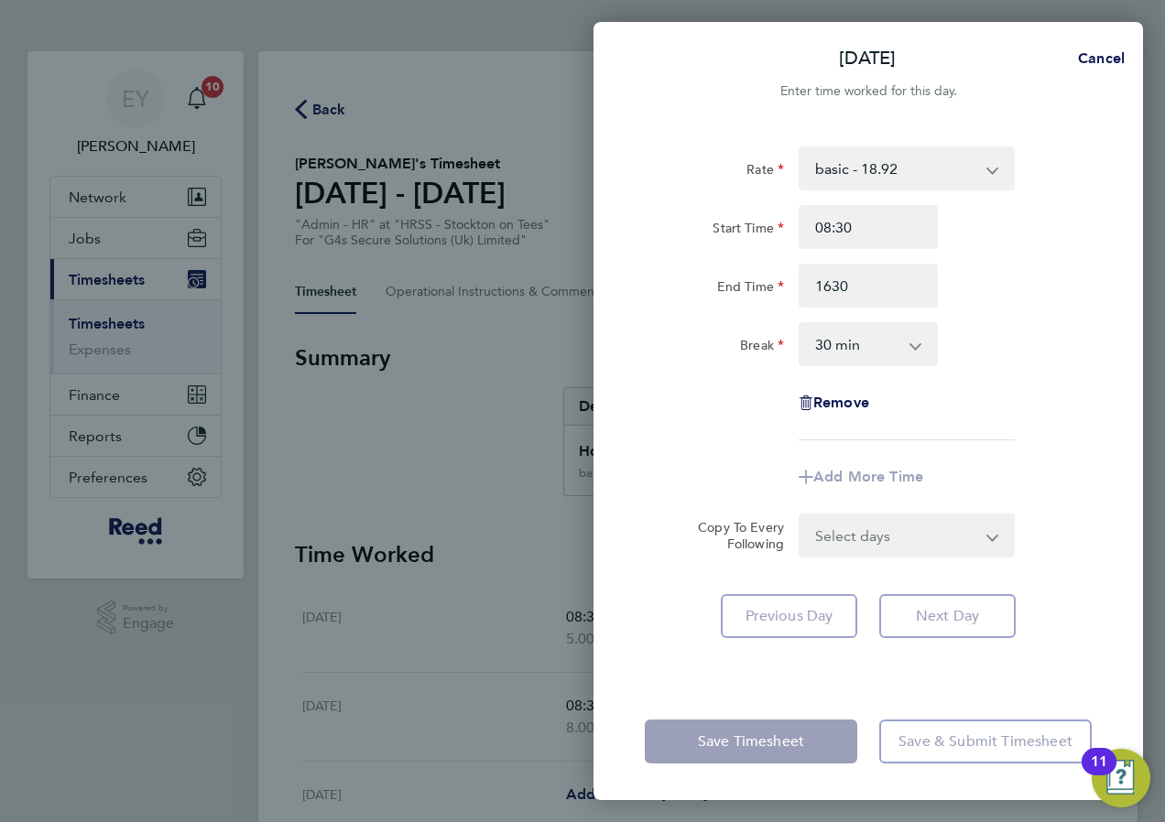
type input "16:30"
click at [983, 359] on div "Break 0 min 15 min 30 min 45 min 60 min 75 min 90 min" at bounding box center [868, 344] width 462 height 44
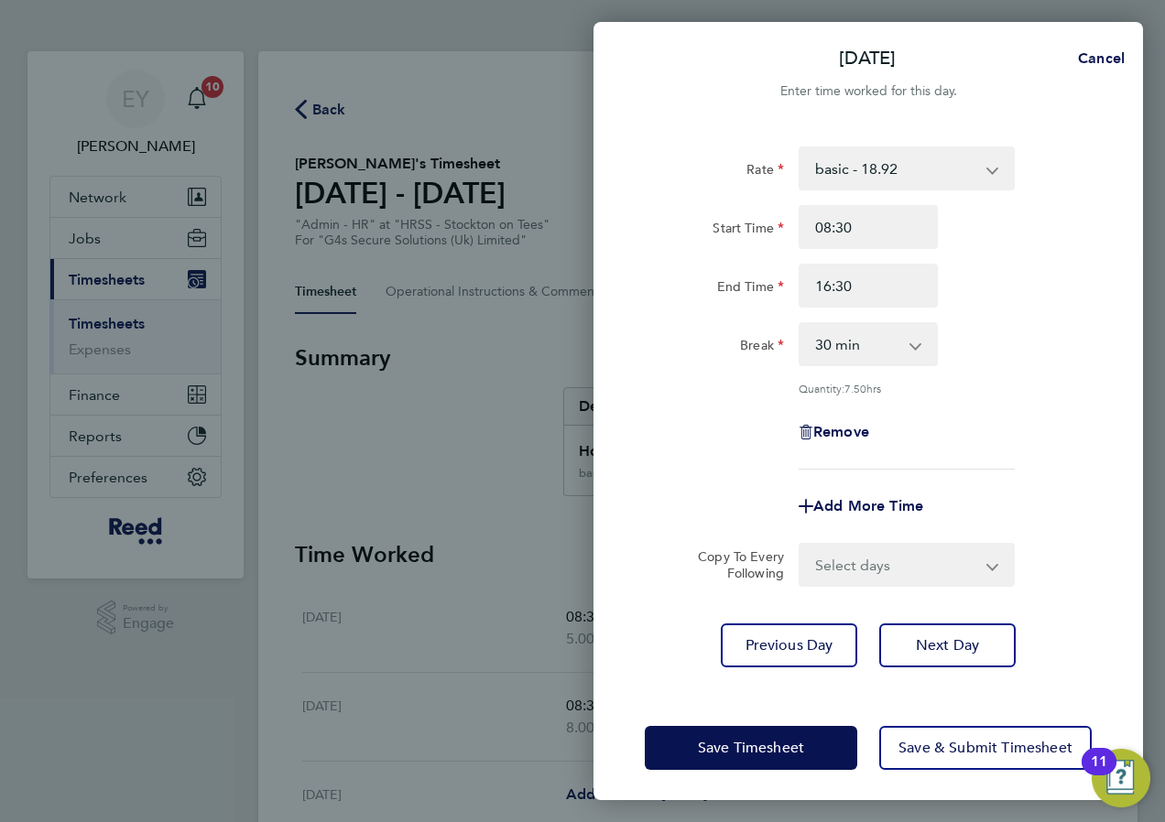
drag, startPoint x: 884, startPoint y: 352, endPoint x: 875, endPoint y: 366, distance: 17.3
click at [884, 352] on select "0 min 15 min 30 min 45 min 60 min 75 min 90 min" at bounding box center [857, 344] width 114 height 40
select select "0"
click at [800, 324] on select "0 min 15 min 30 min 45 min 60 min 75 min 90 min" at bounding box center [857, 344] width 114 height 40
click at [938, 632] on button "Next Day" at bounding box center [947, 646] width 136 height 44
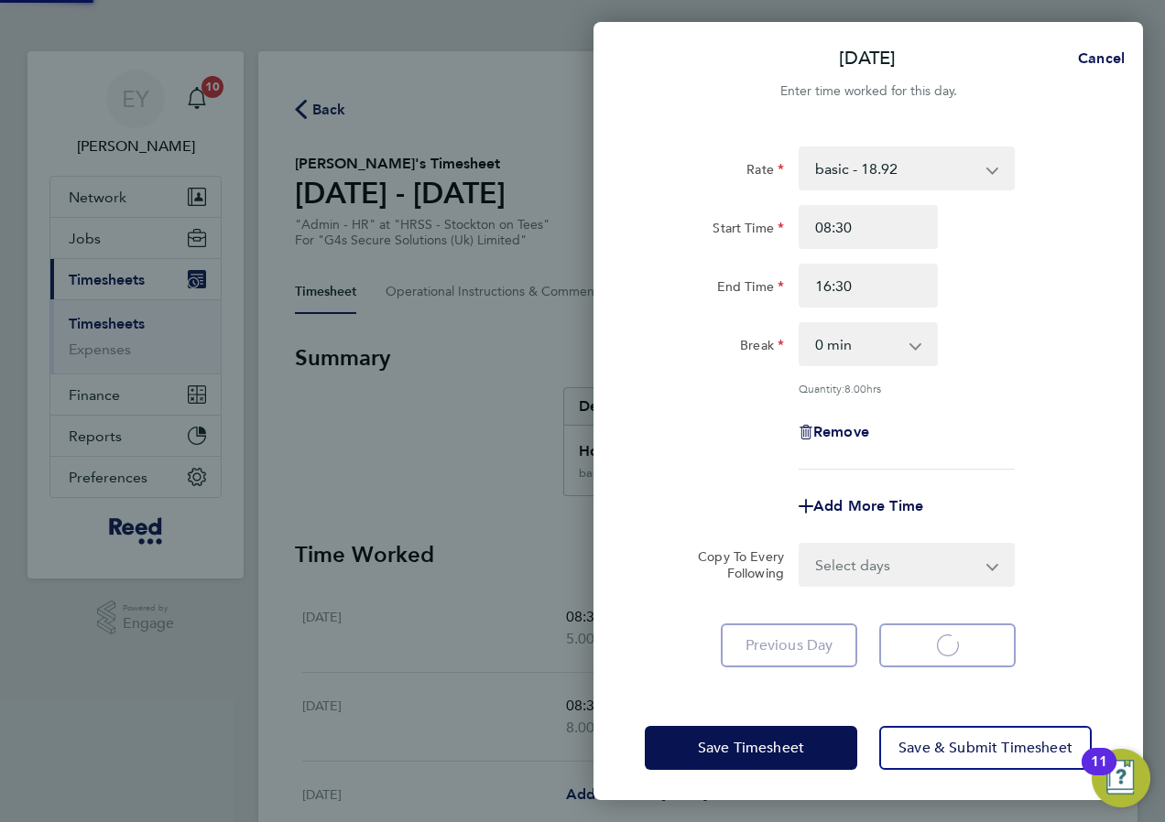
select select "30"
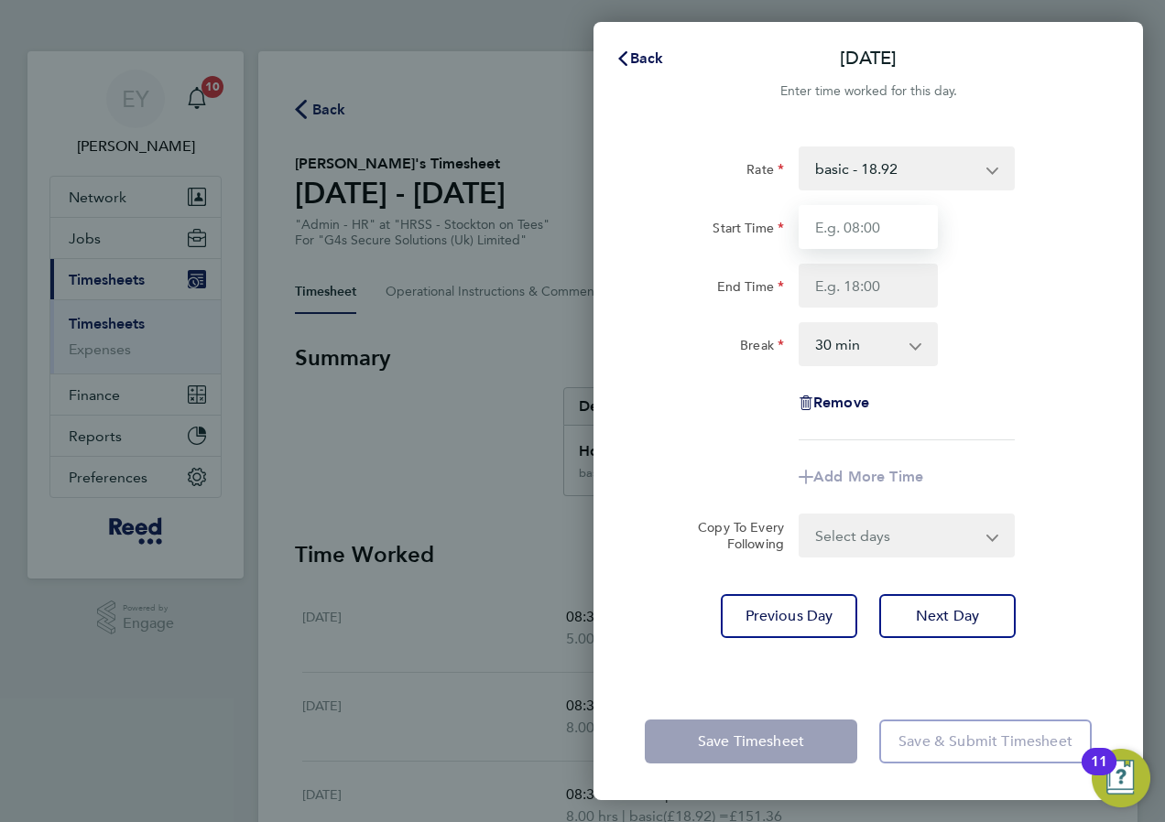
click at [871, 230] on input "Start Time" at bounding box center [868, 227] width 139 height 44
type input "08:30"
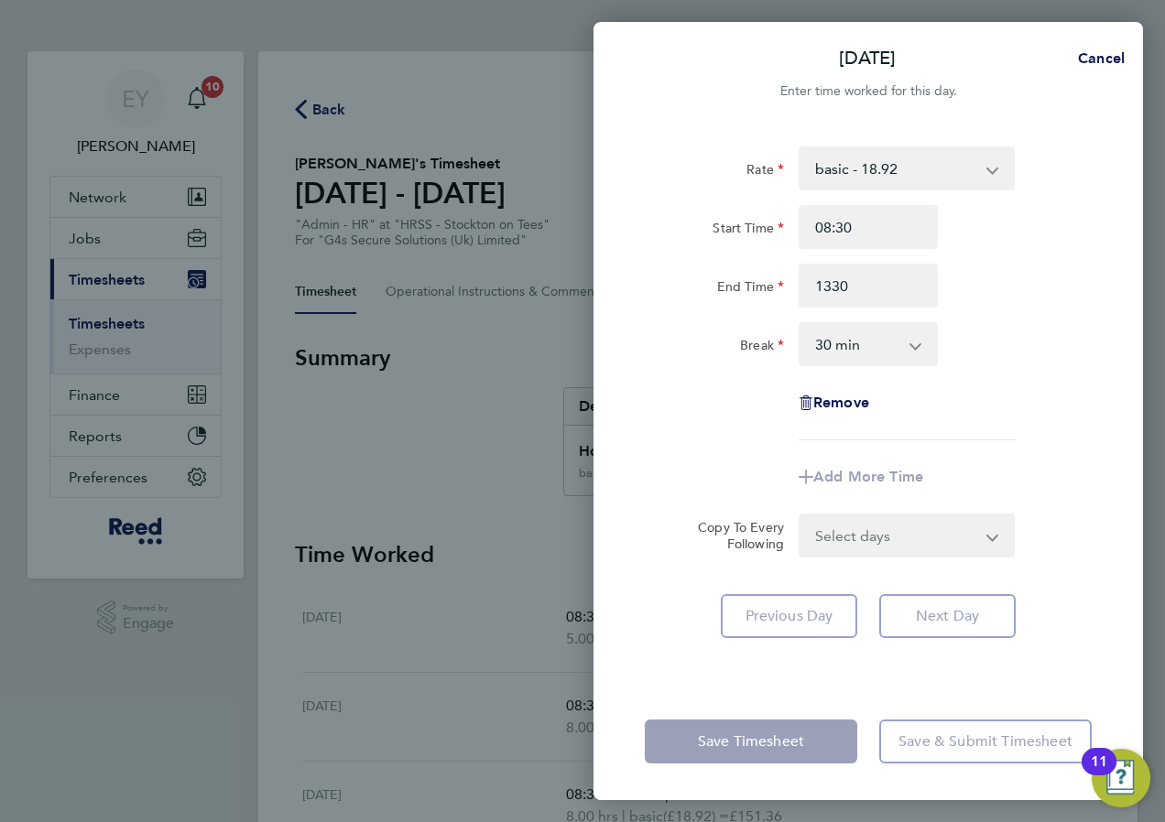
type input "13:30"
click at [856, 328] on select "0 min 15 min 30 min 45 min 60 min 75 min 90 min" at bounding box center [857, 344] width 114 height 40
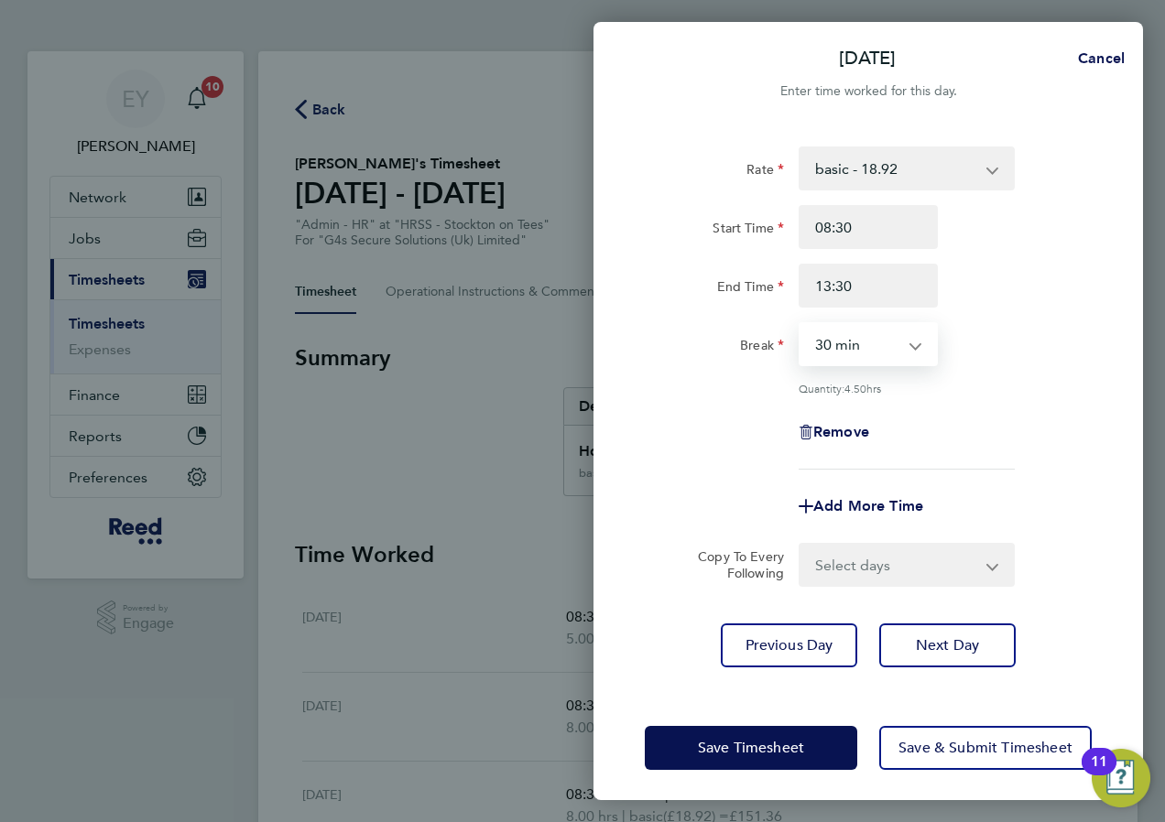
select select "0"
click at [800, 324] on select "0 min 15 min 30 min 45 min 60 min 75 min 90 min" at bounding box center [857, 344] width 114 height 40
click at [1000, 412] on div "Remove" at bounding box center [868, 432] width 462 height 44
click at [1005, 668] on div "Rate basic - 18.92 Start Time 08:30 End Time 13:30 Break 0 min 15 min 30 min 45…" at bounding box center [867, 407] width 549 height 565
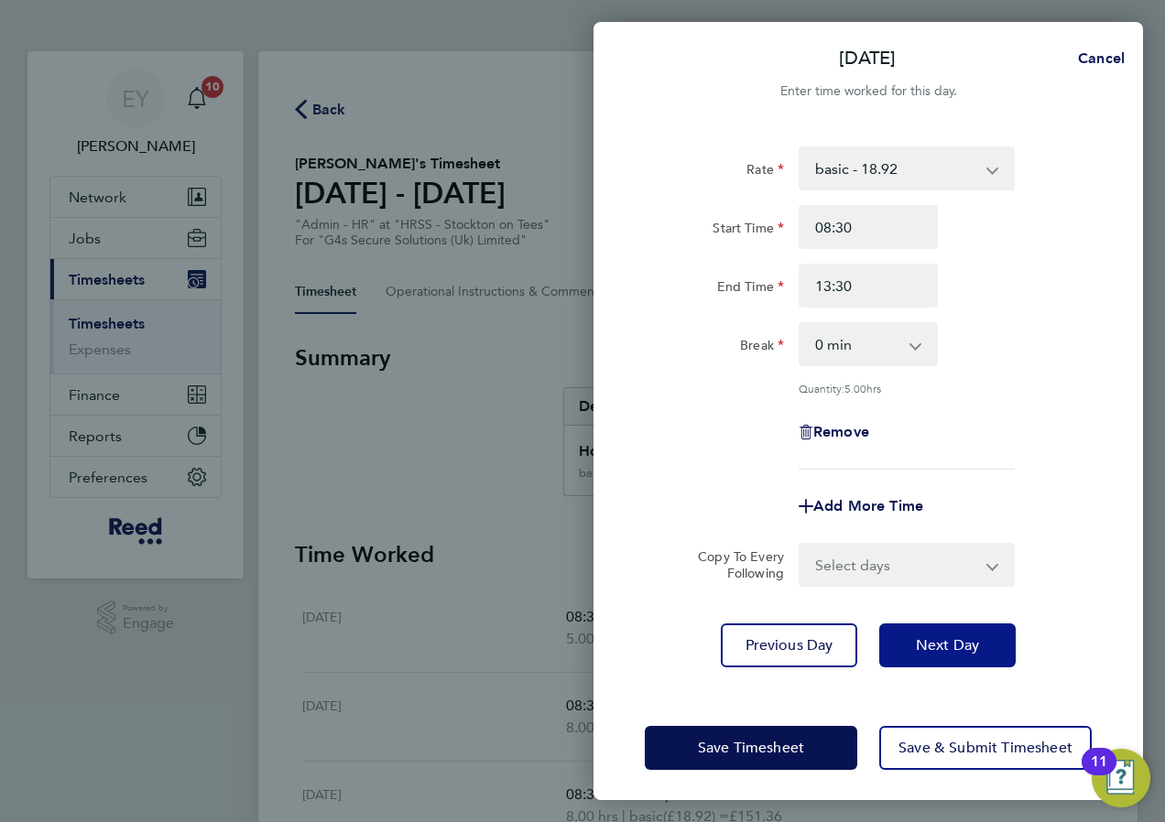
click at [985, 653] on button "Next Day" at bounding box center [947, 646] width 136 height 44
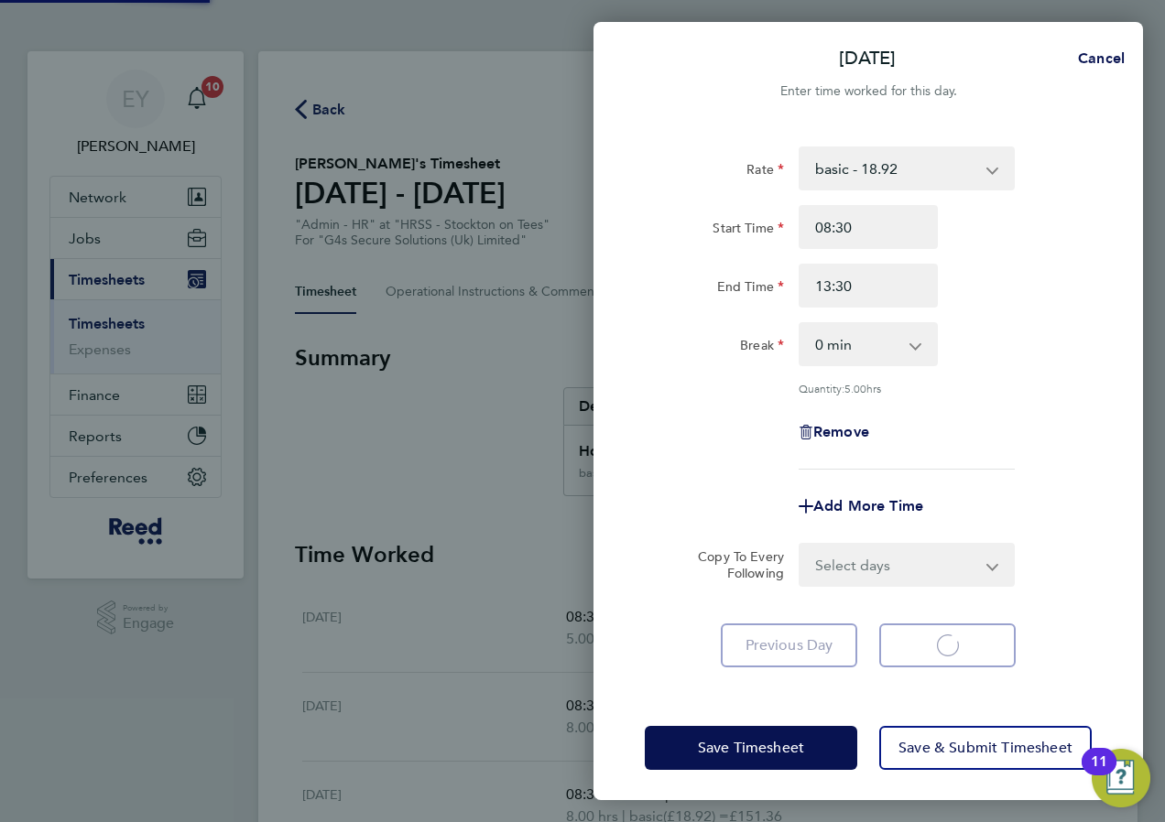
select select "30"
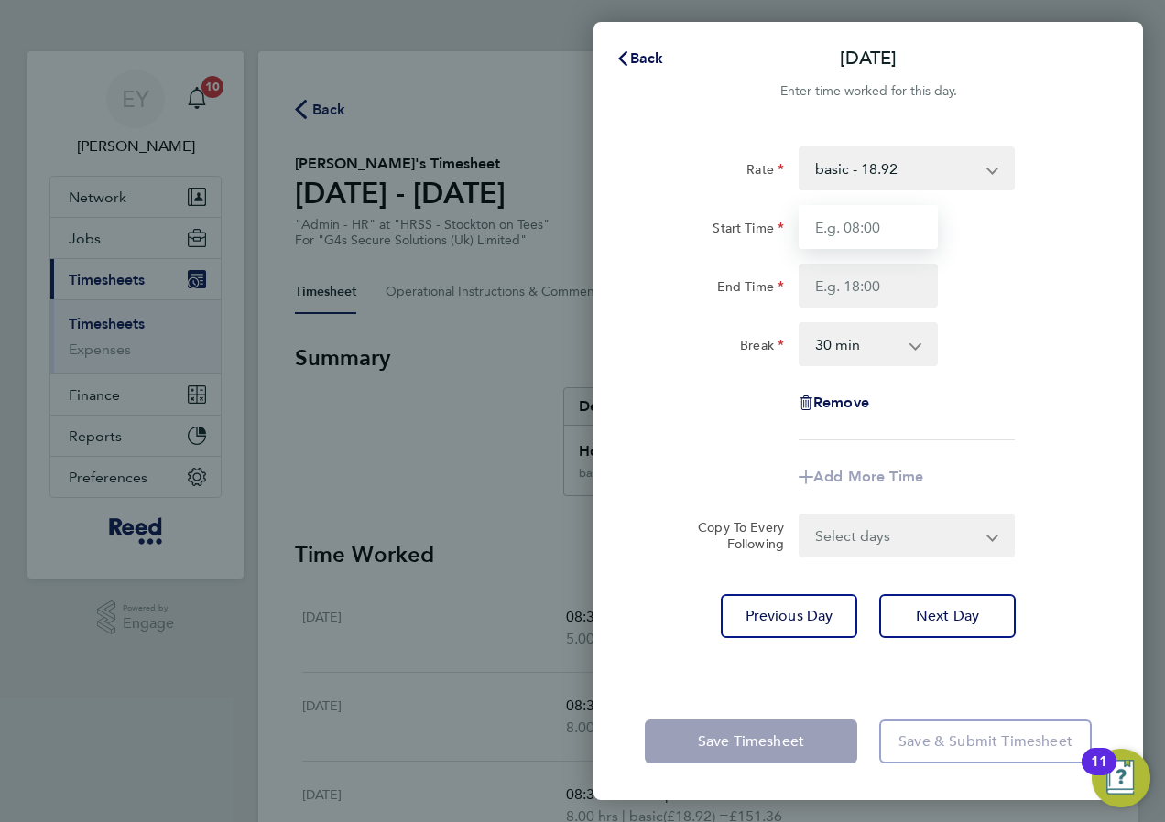
click at [846, 223] on input "Start Time" at bounding box center [868, 227] width 139 height 44
type input "08:30"
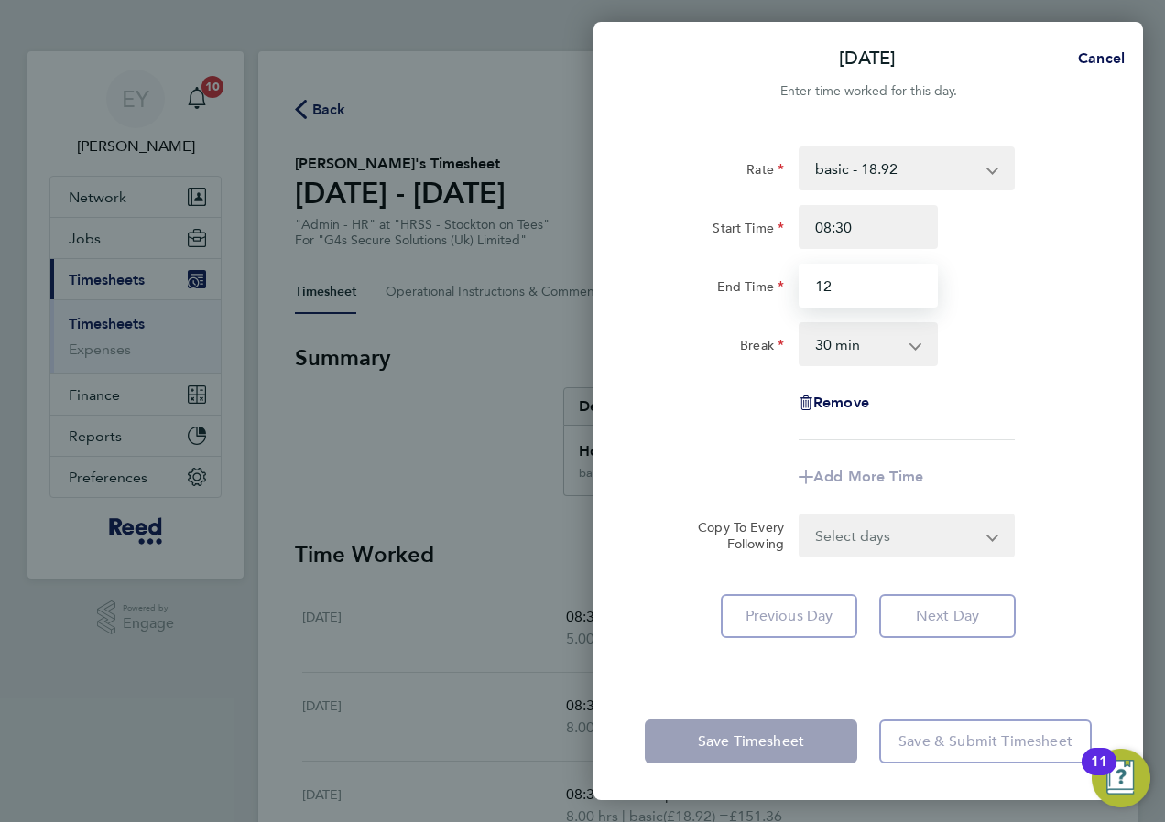
type input "12:30"
click at [871, 331] on select "0 min 15 min 30 min 45 min 60 min 75 min 90 min" at bounding box center [857, 344] width 114 height 40
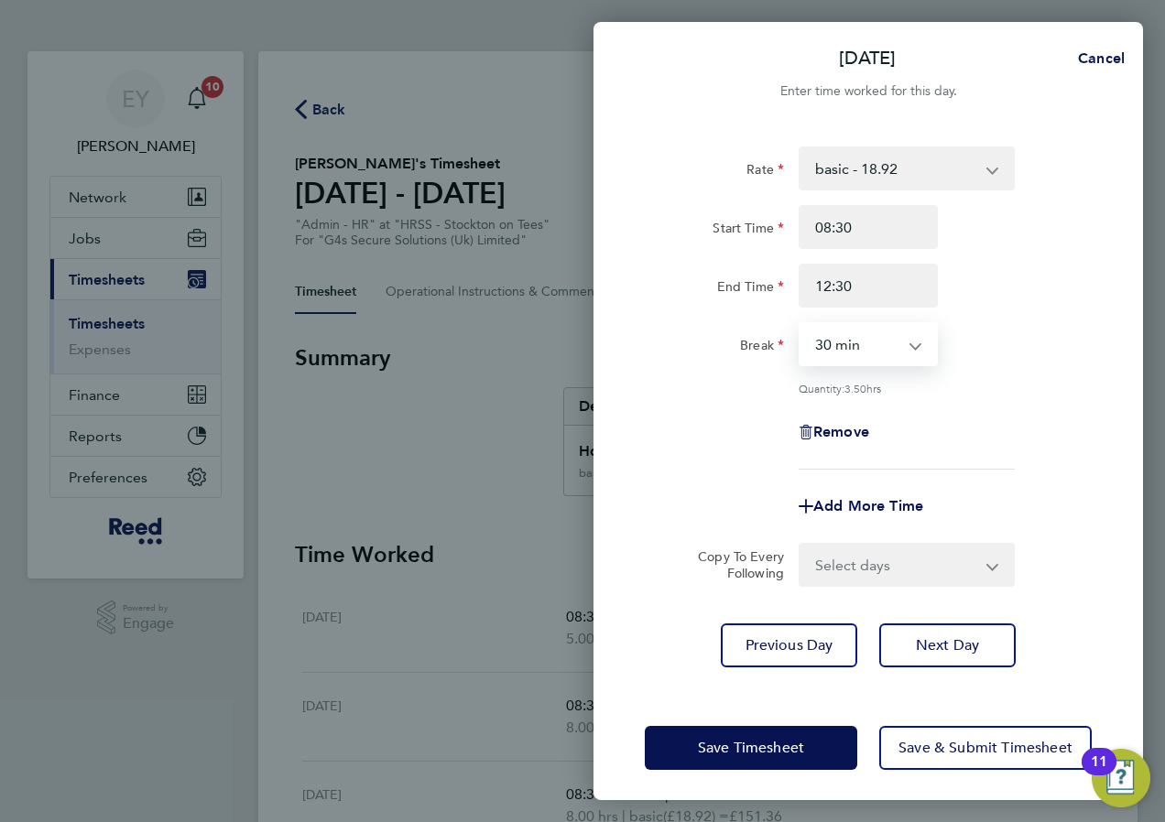
select select "0"
click at [800, 324] on select "0 min 15 min 30 min 45 min 60 min 75 min 90 min" at bounding box center [857, 344] width 114 height 40
click at [1164, 382] on div "[DATE] Cancel Enter time worked for this day. Rate basic - 18.92 Start Time 08:…" at bounding box center [582, 411] width 1165 height 822
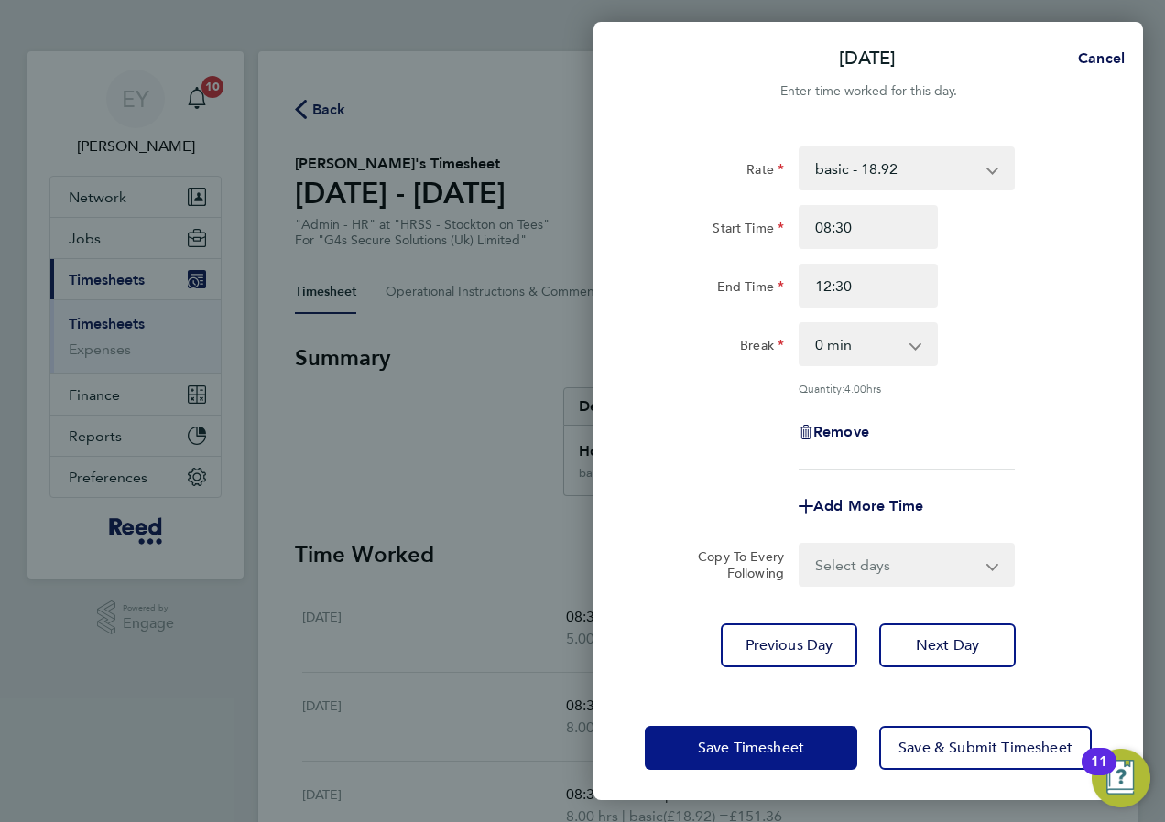
click at [779, 753] on span "Save Timesheet" at bounding box center [751, 748] width 106 height 18
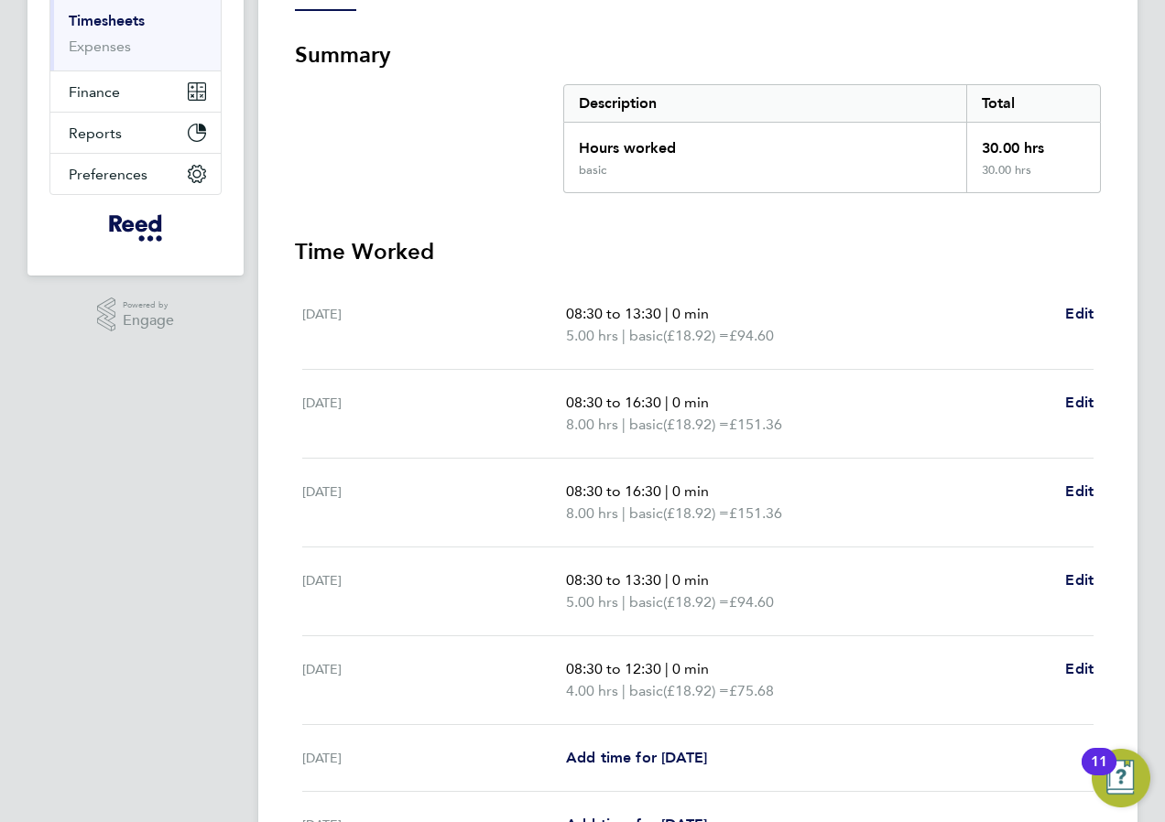
scroll to position [501, 0]
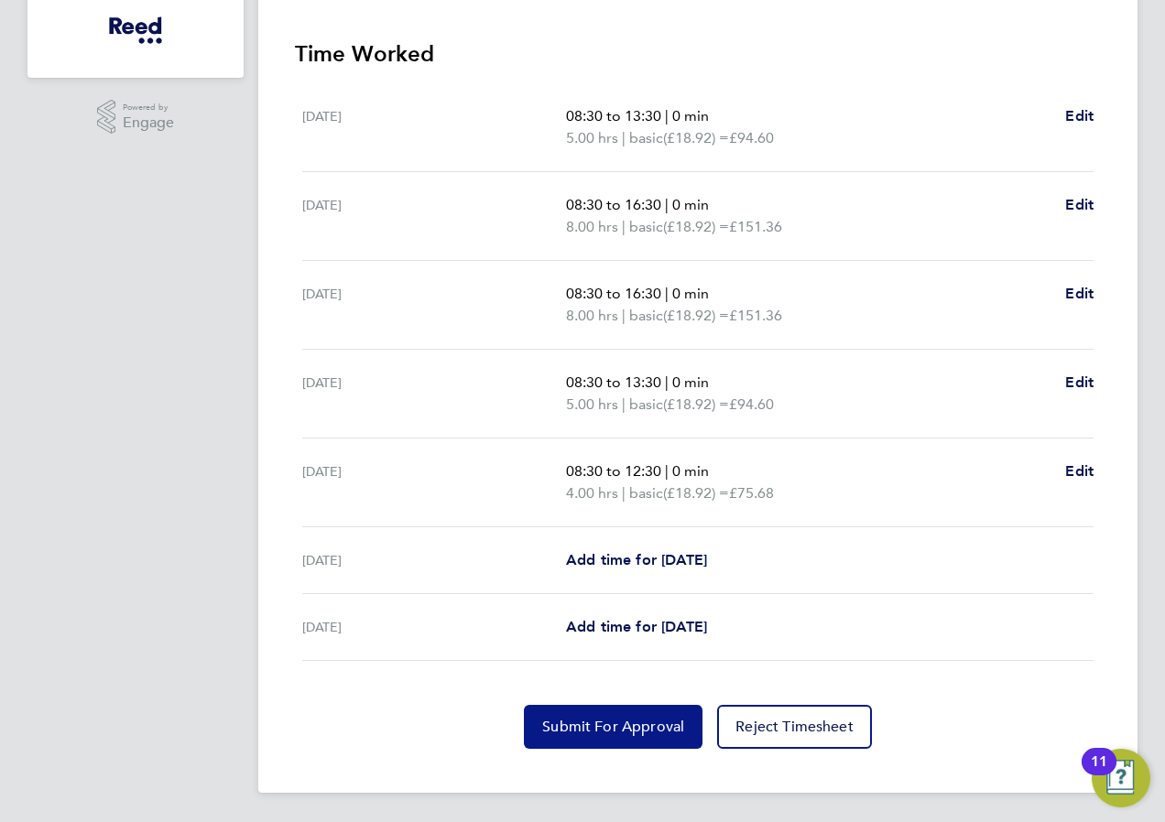
click at [626, 718] on span "Submit For Approval" at bounding box center [613, 727] width 142 height 18
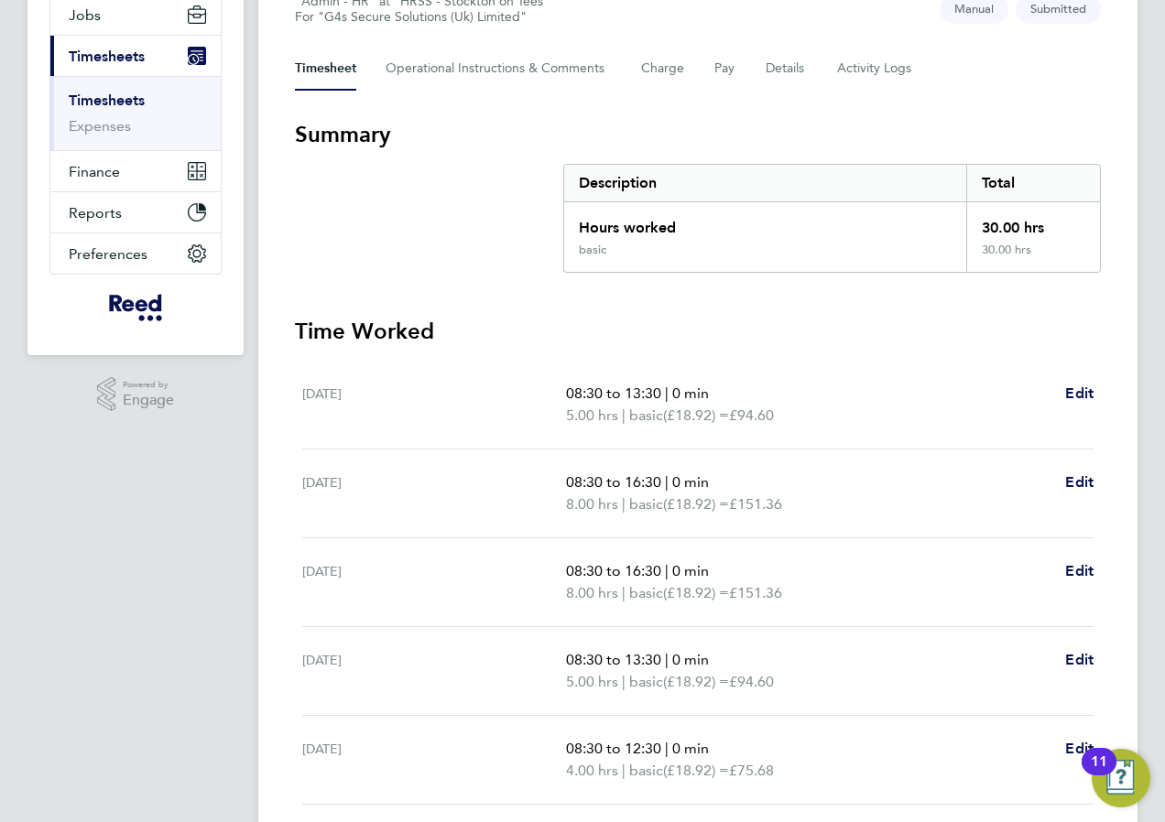
scroll to position [0, 0]
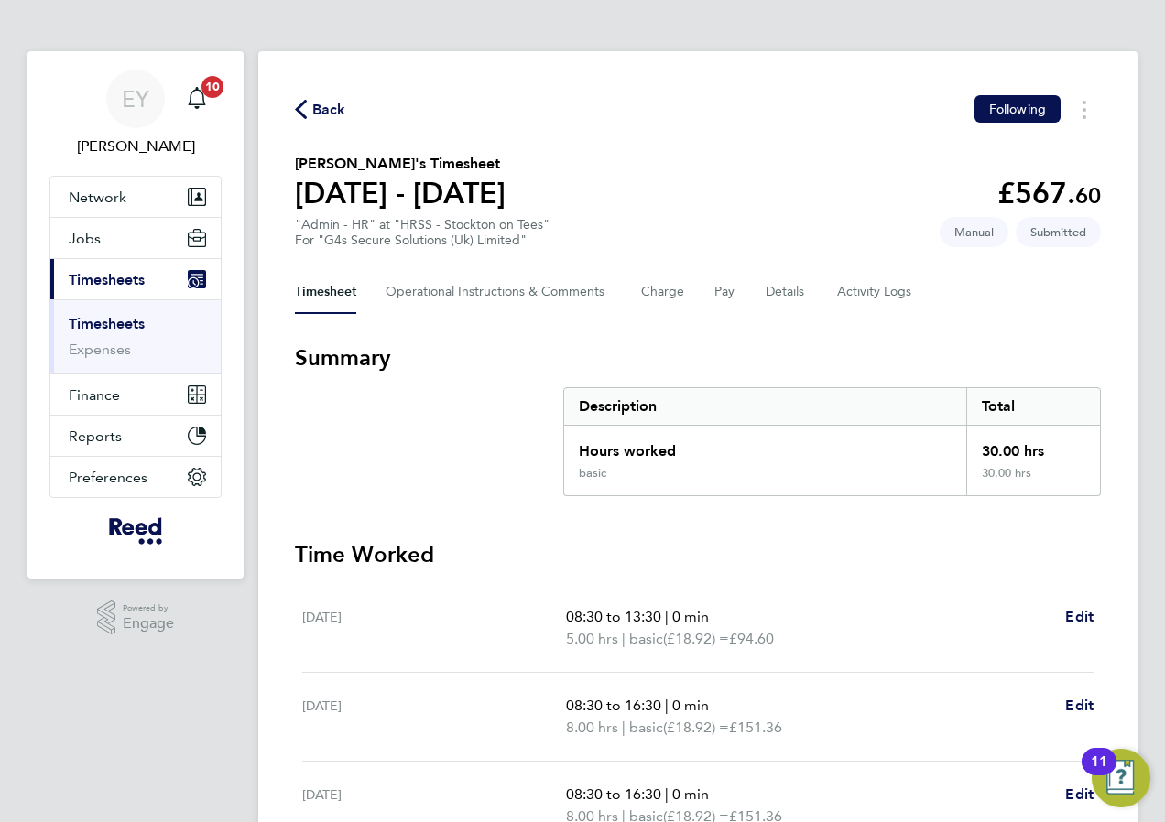
click at [98, 321] on link "Timesheets" at bounding box center [107, 323] width 76 height 17
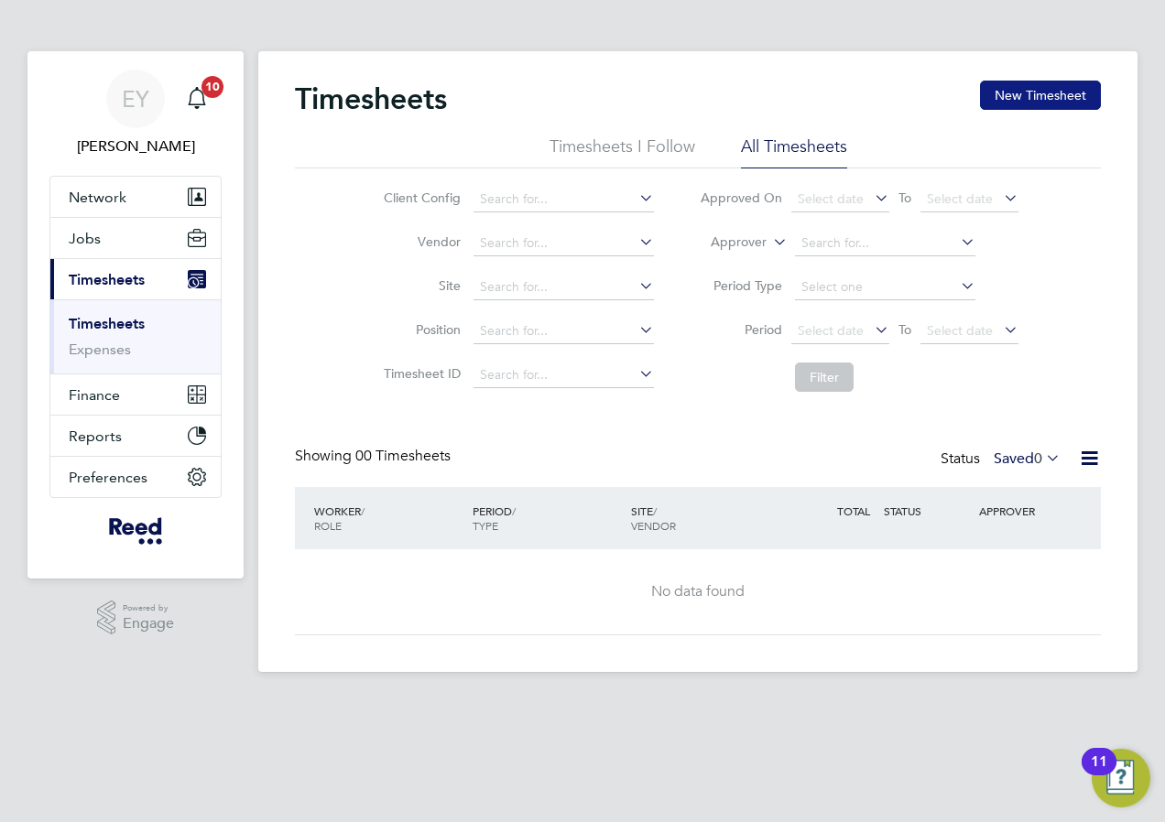
click at [1068, 87] on button "New Timesheet" at bounding box center [1040, 95] width 121 height 29
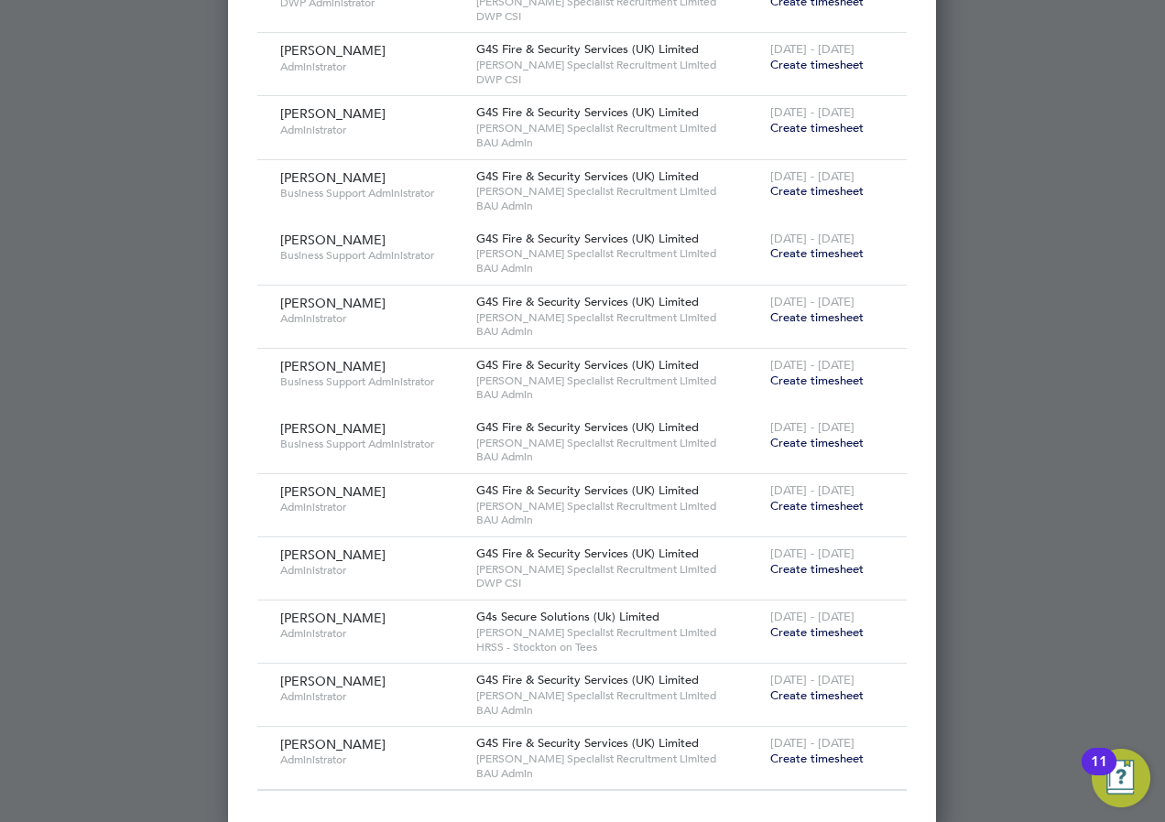
scroll to position [1125, 0]
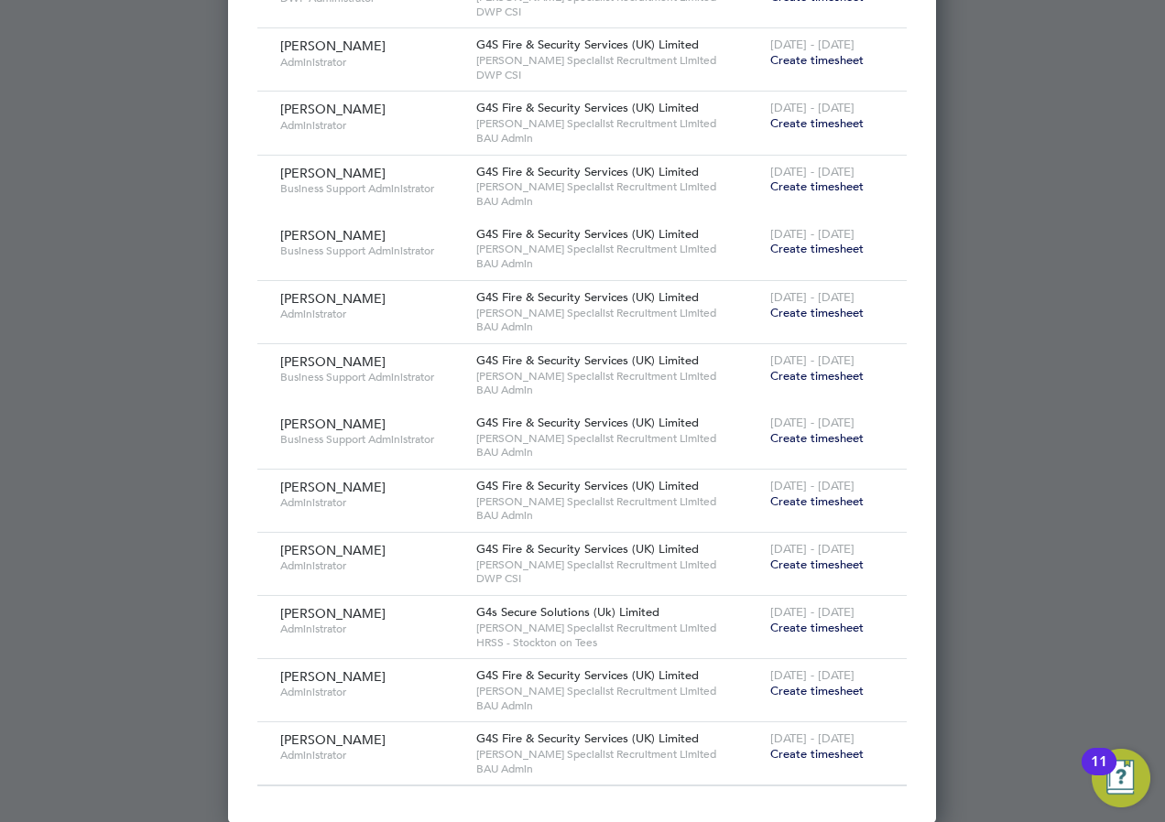
click at [837, 625] on span "Create timesheet" at bounding box center [816, 628] width 93 height 16
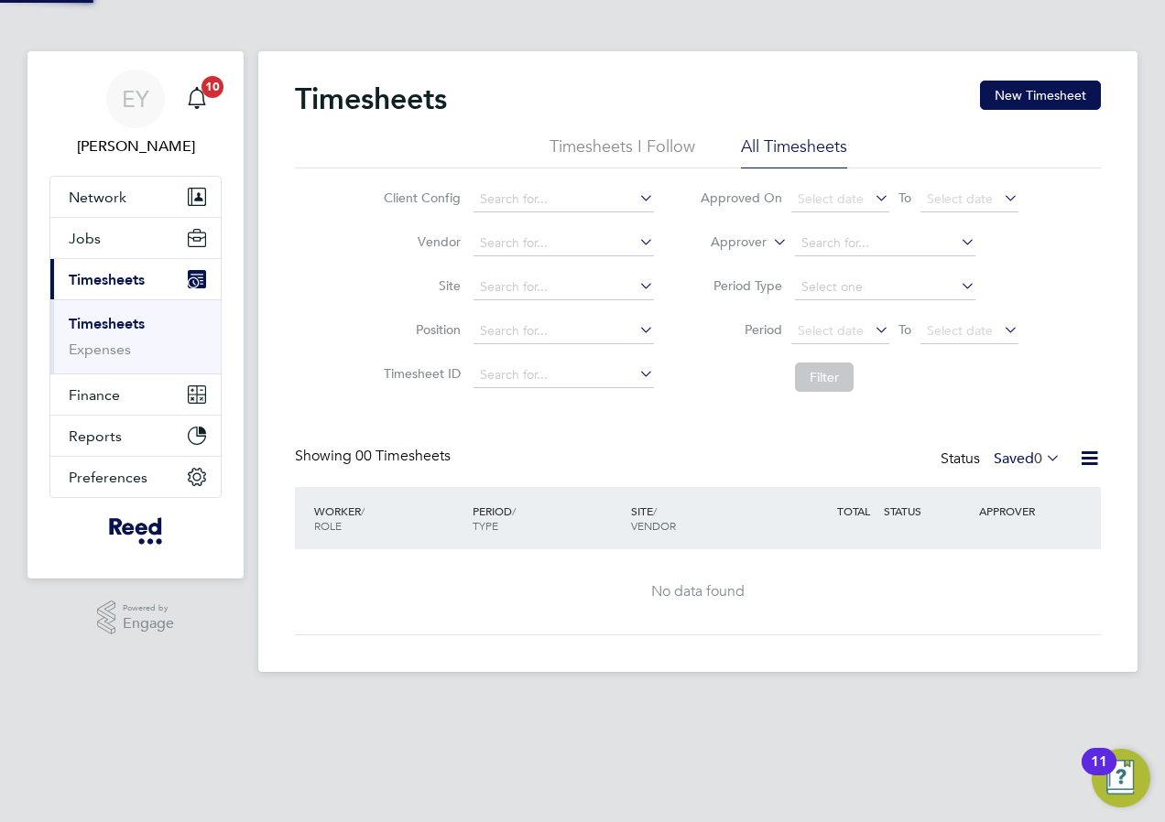
scroll to position [0, 0]
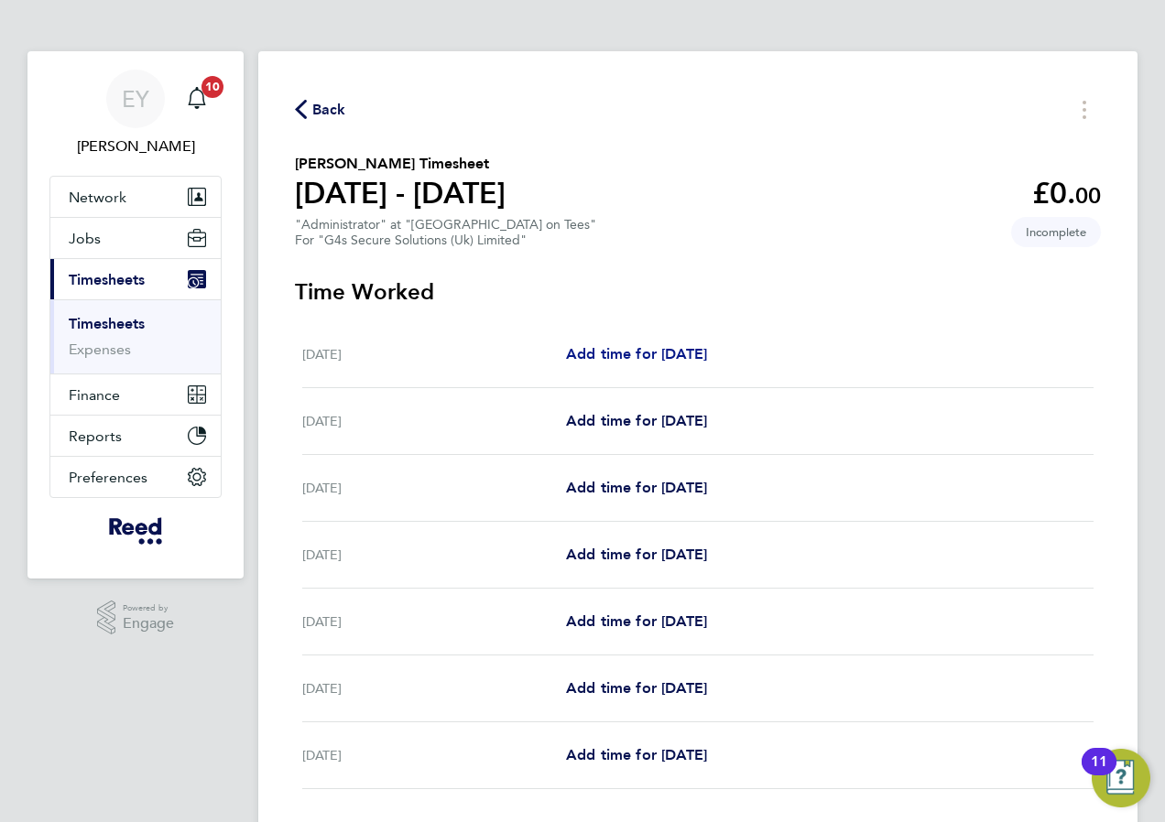
click at [707, 352] on span "Add time for [DATE]" at bounding box center [636, 353] width 141 height 17
select select "30"
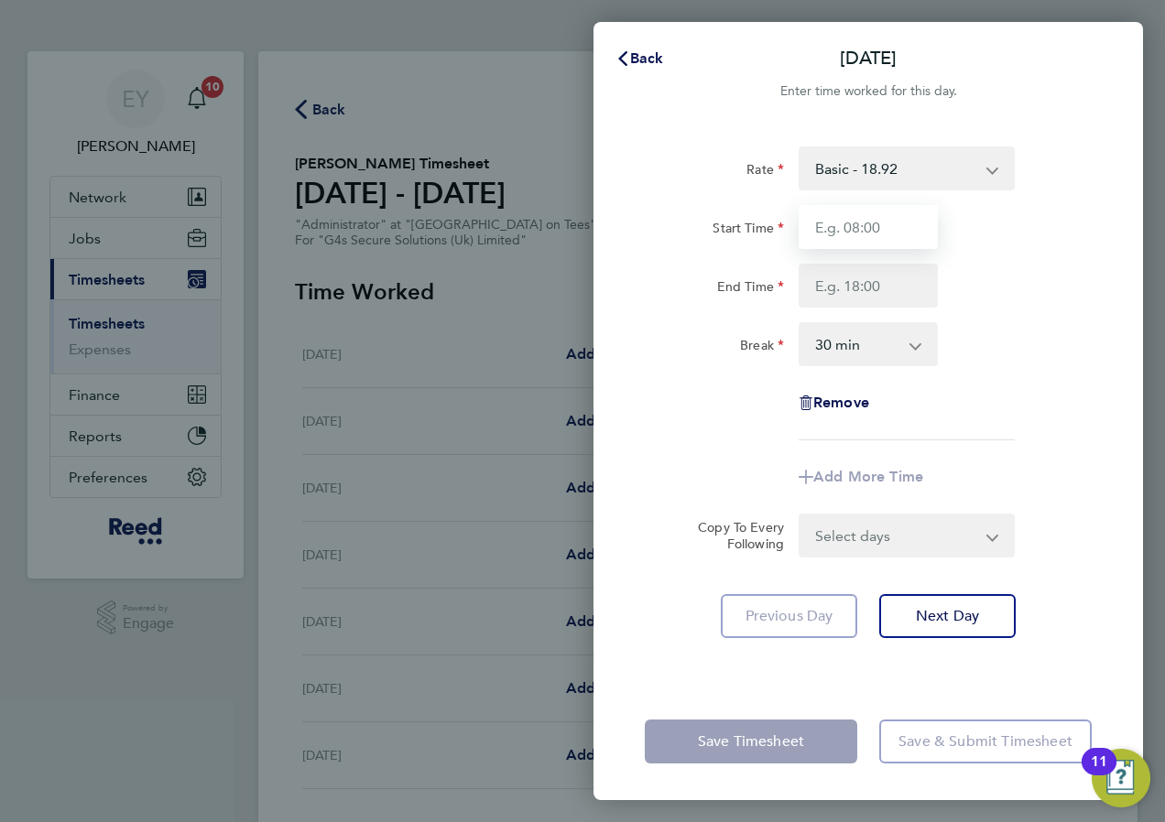
click at [885, 228] on input "Start Time" at bounding box center [868, 227] width 139 height 44
type input "08:00"
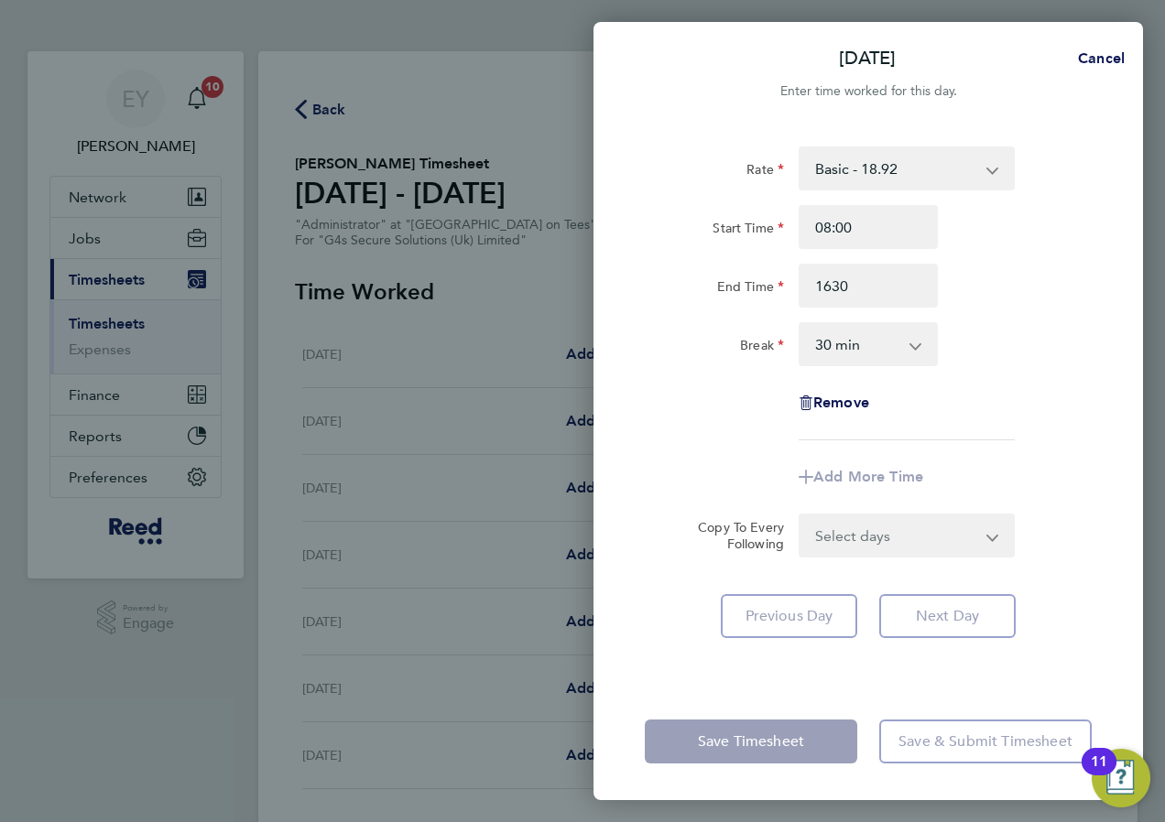
type input "16:30"
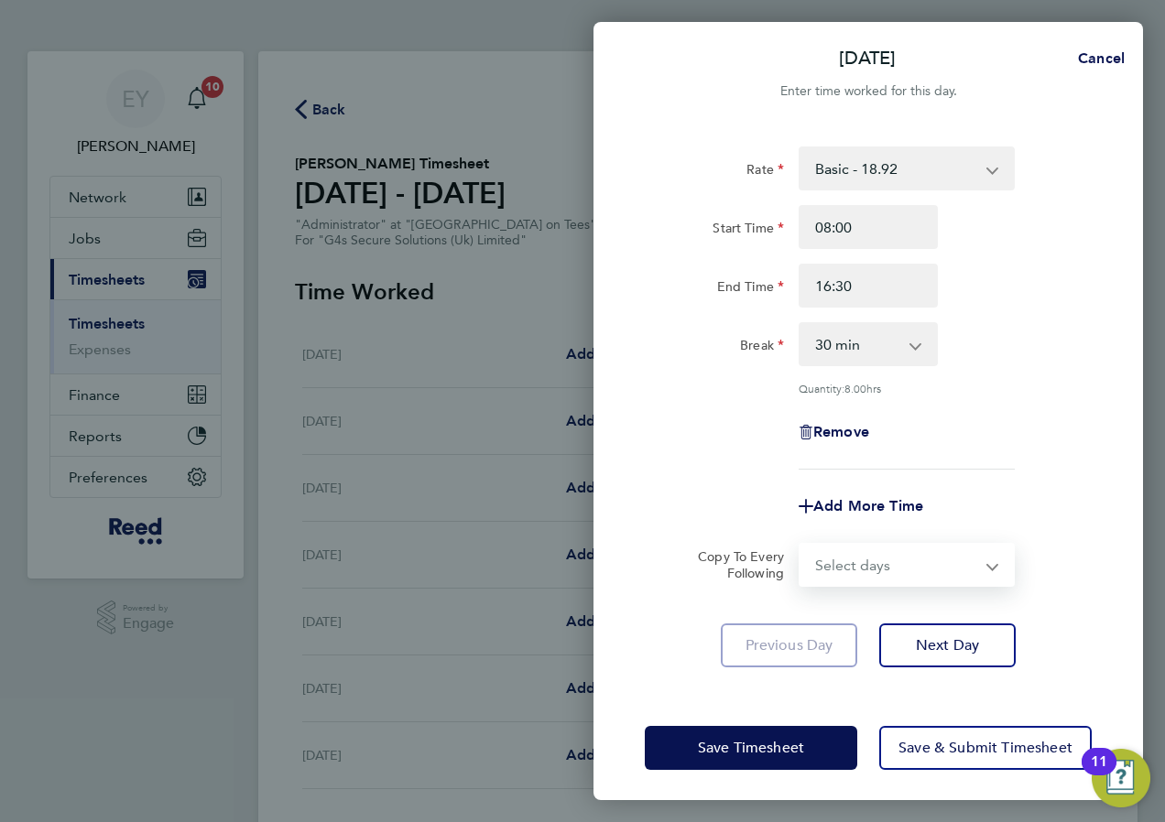
click at [901, 522] on form "Rate Basic - 18.92 Start Time 08:00 End Time 16:30 Break 0 min 15 min 30 min 45…" at bounding box center [868, 367] width 447 height 440
select select "WEEKDAY"
click at [800, 545] on select "Select days Day Weekday (Mon-Fri) Weekend (Sat-Sun) [DATE] [DATE] [DATE] [DATE]…" at bounding box center [896, 565] width 192 height 40
select select "[DATE]"
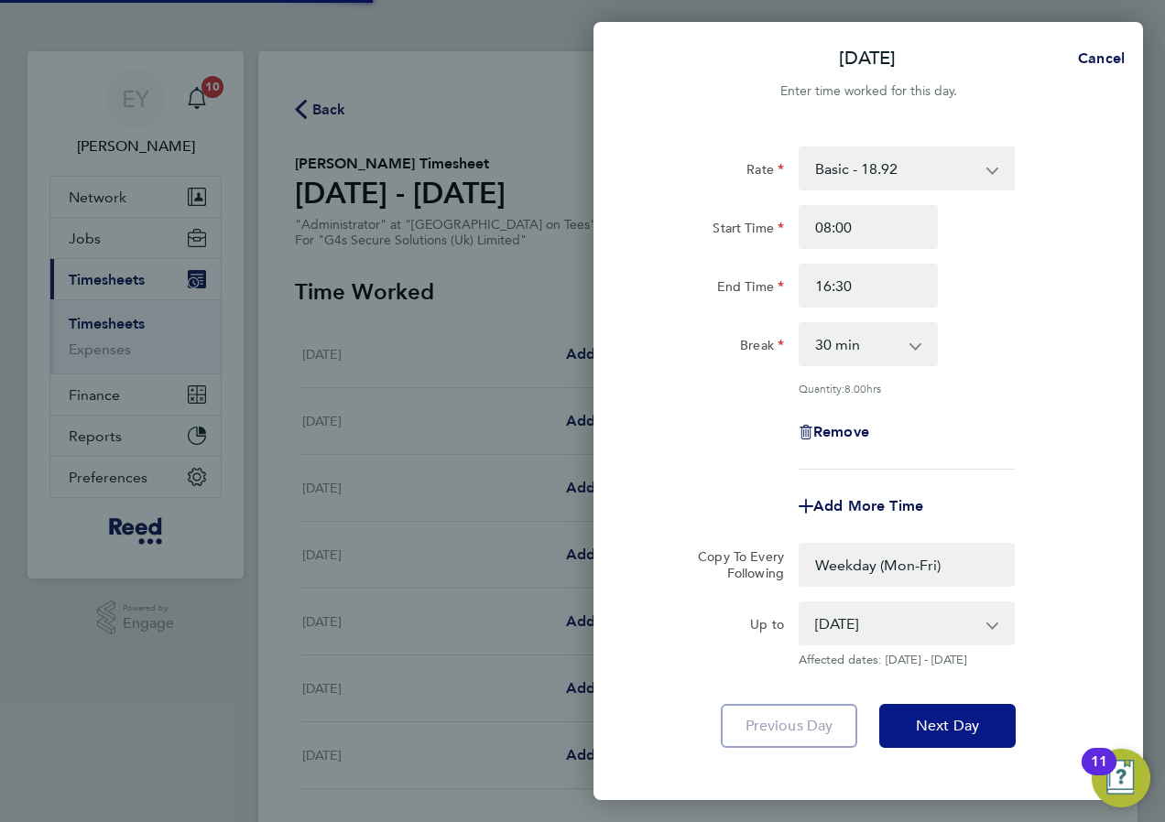
click at [932, 723] on span "Next Day" at bounding box center [947, 726] width 63 height 18
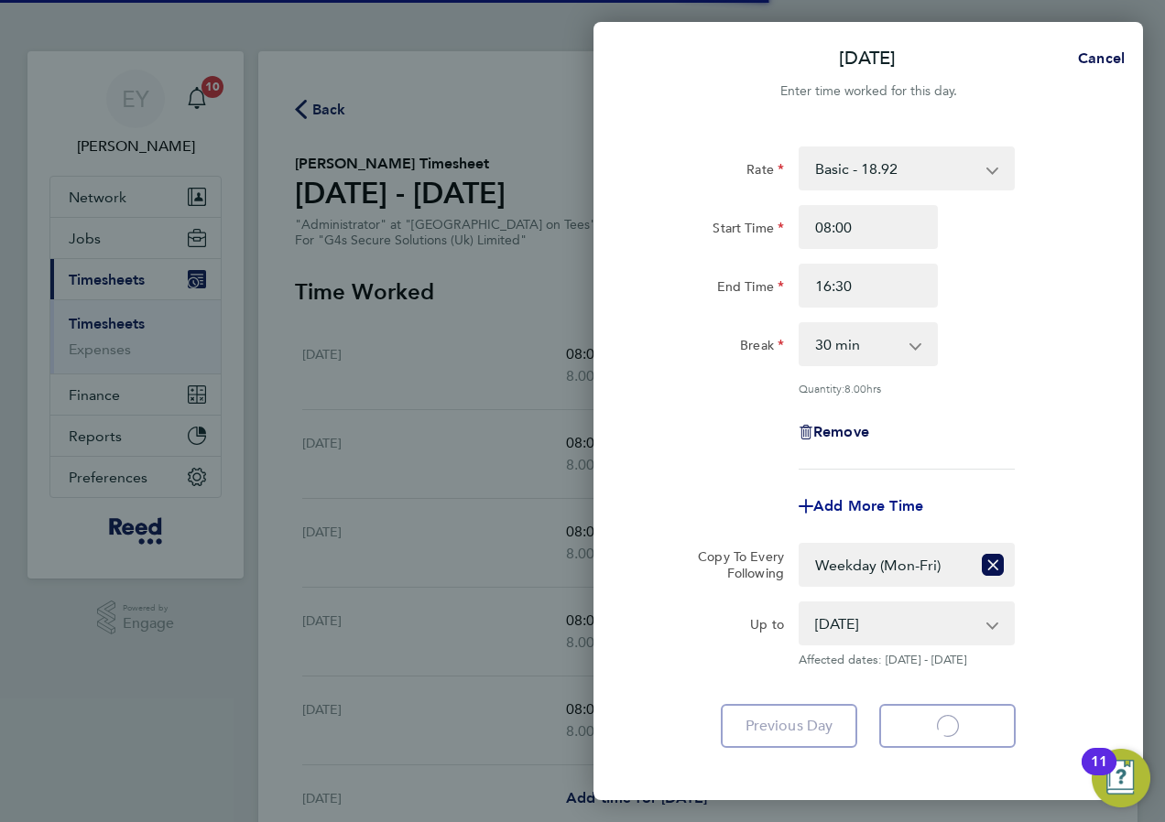
select select "30"
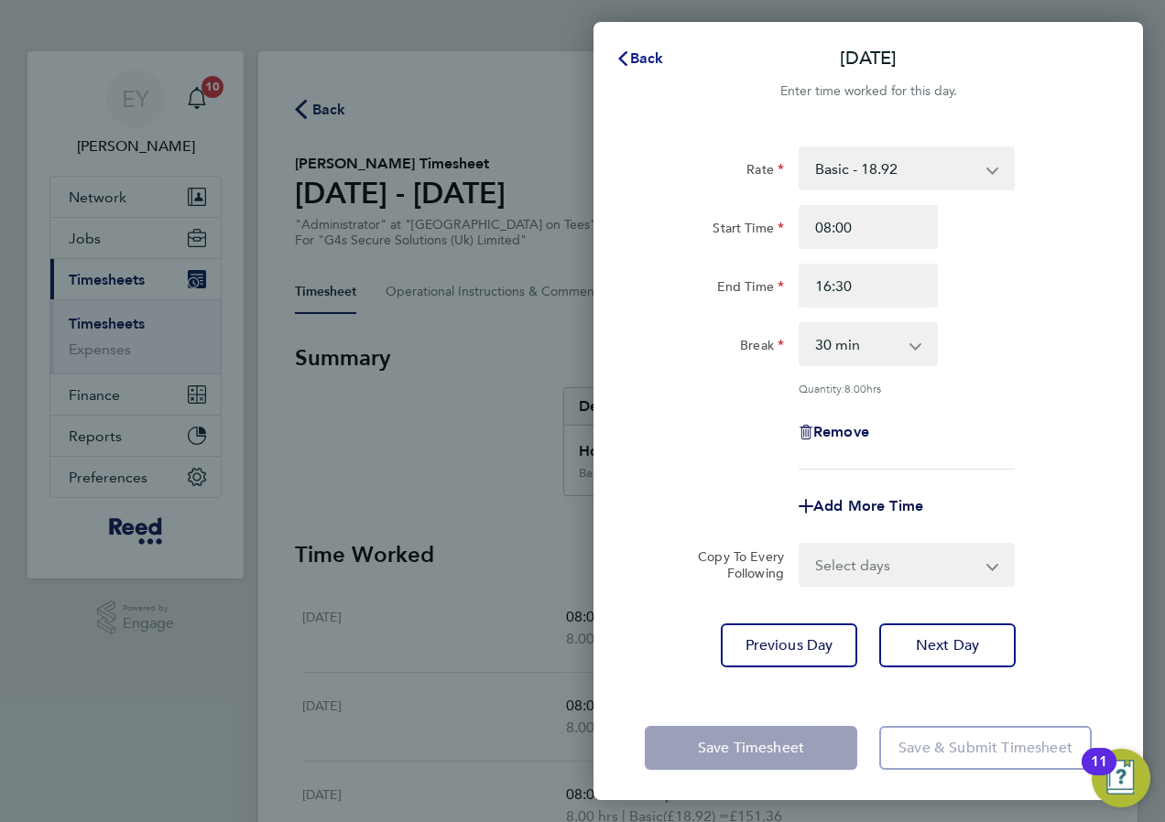
click at [662, 49] on button "Back" at bounding box center [639, 58] width 85 height 37
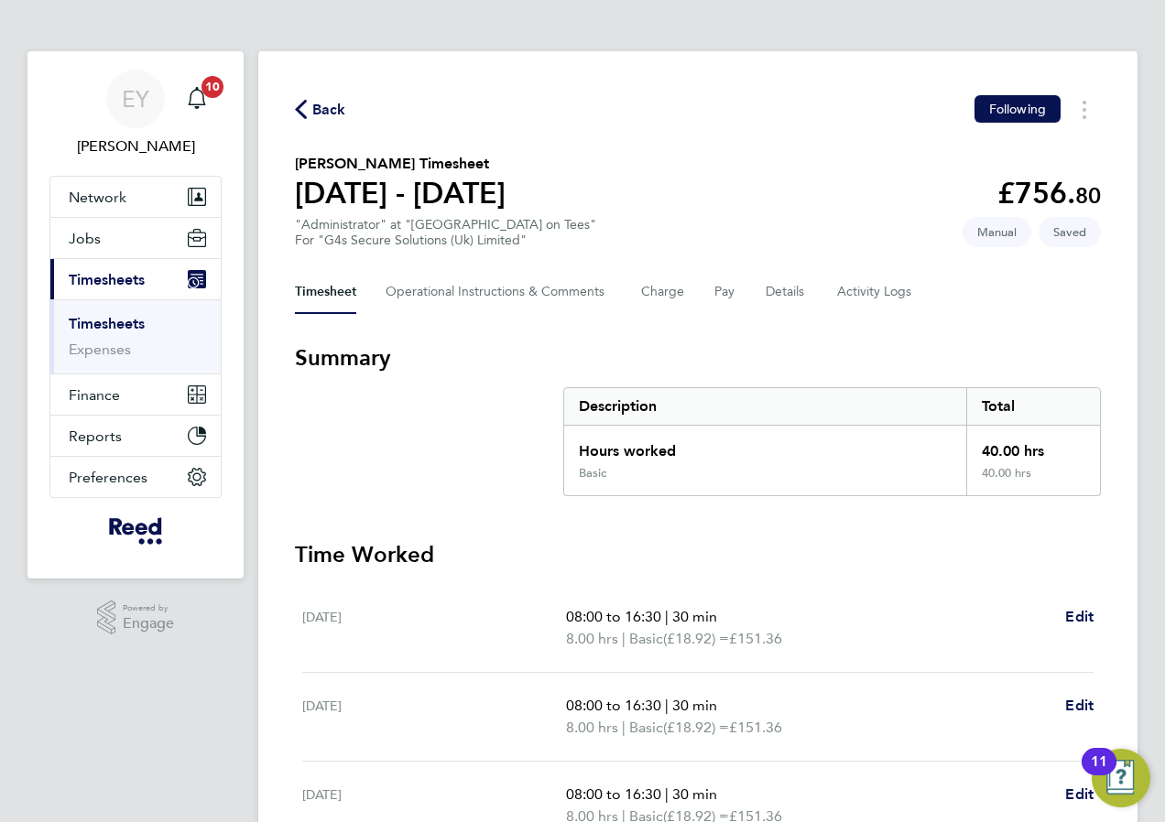
click at [715, 368] on h3 "Summary" at bounding box center [698, 357] width 806 height 29
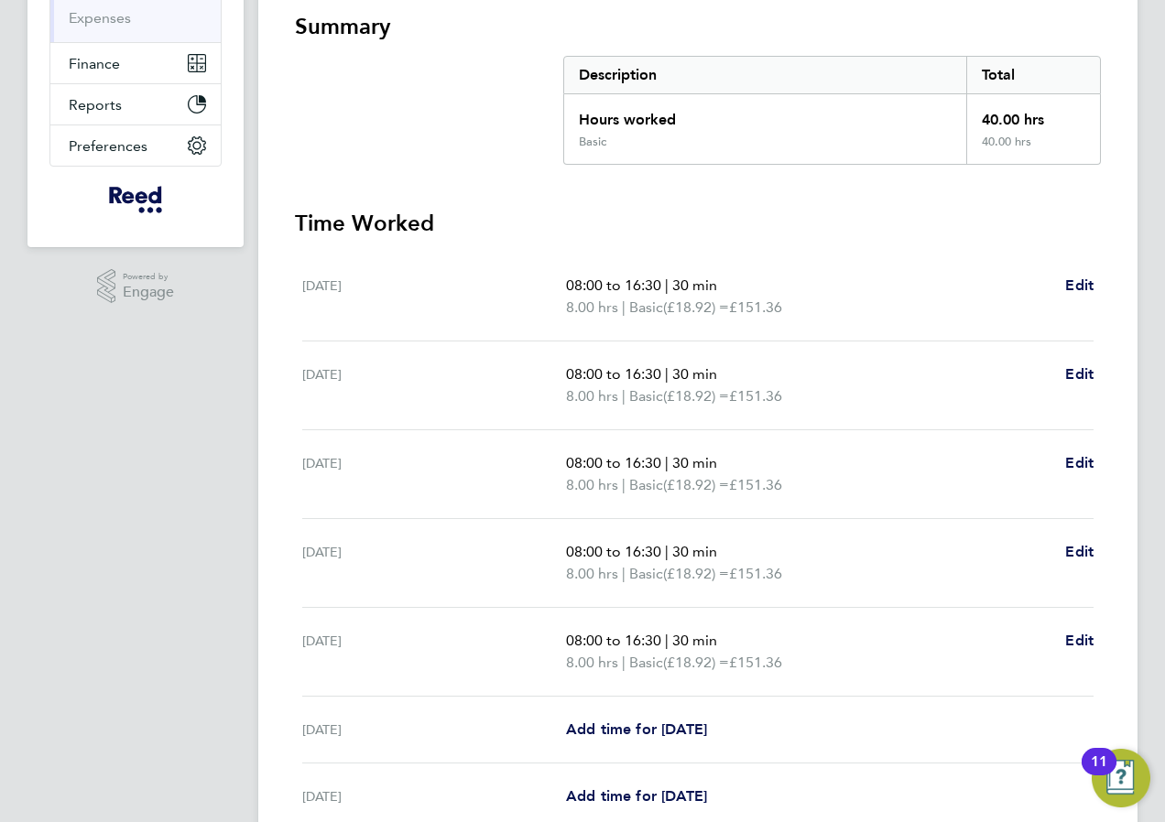
scroll to position [501, 0]
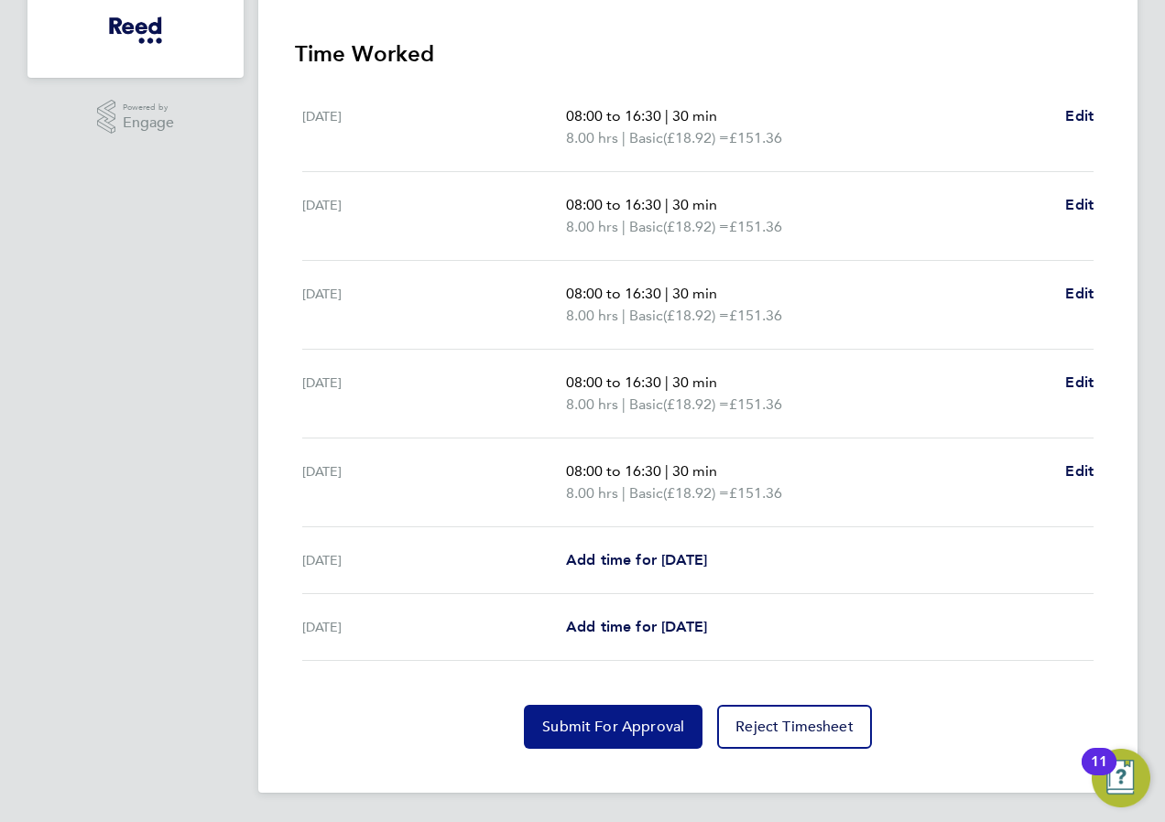
click at [648, 730] on span "Submit For Approval" at bounding box center [613, 727] width 142 height 18
